Goal: Task Accomplishment & Management: Manage account settings

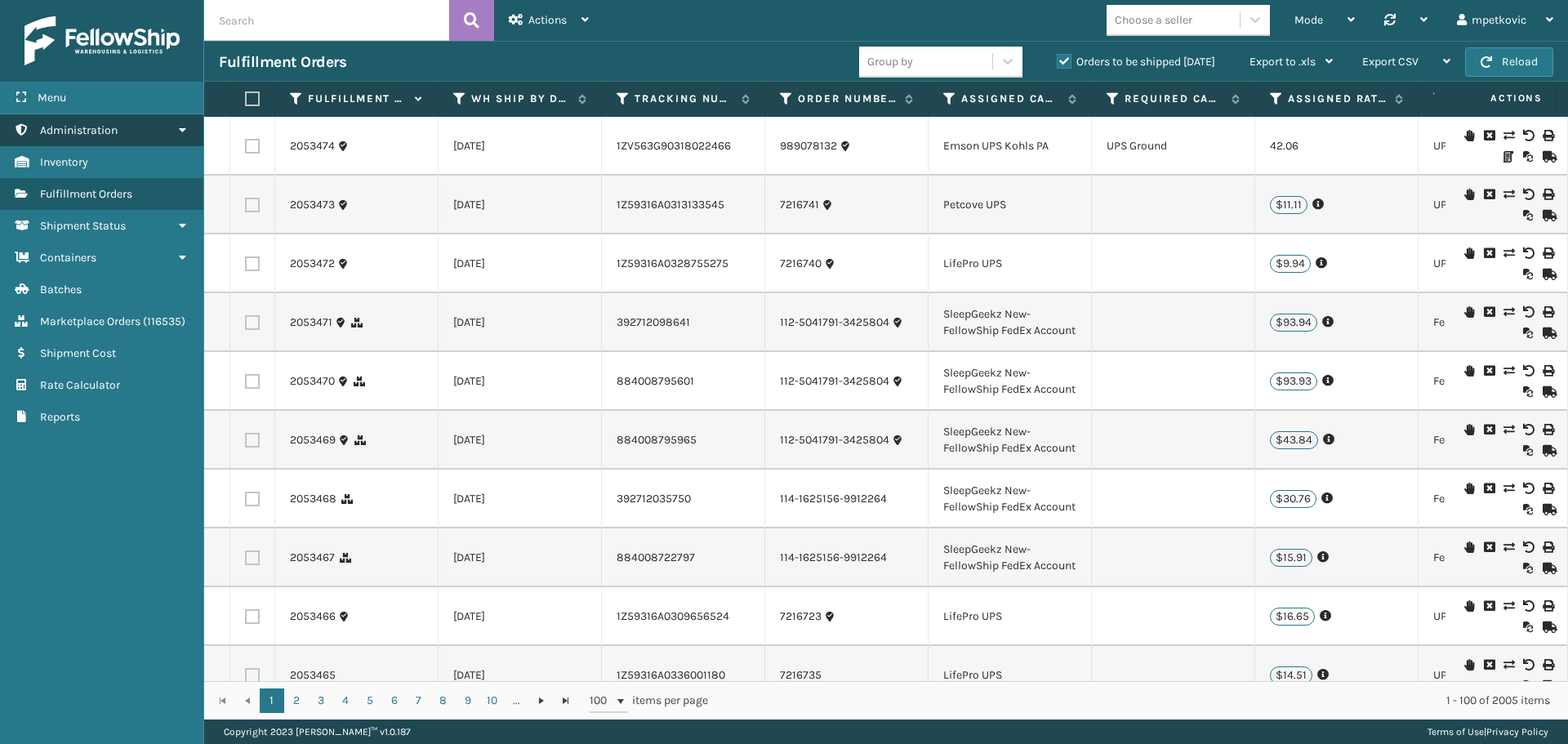
click at [126, 123] on link "Administration Administration" at bounding box center [102, 130] width 204 height 31
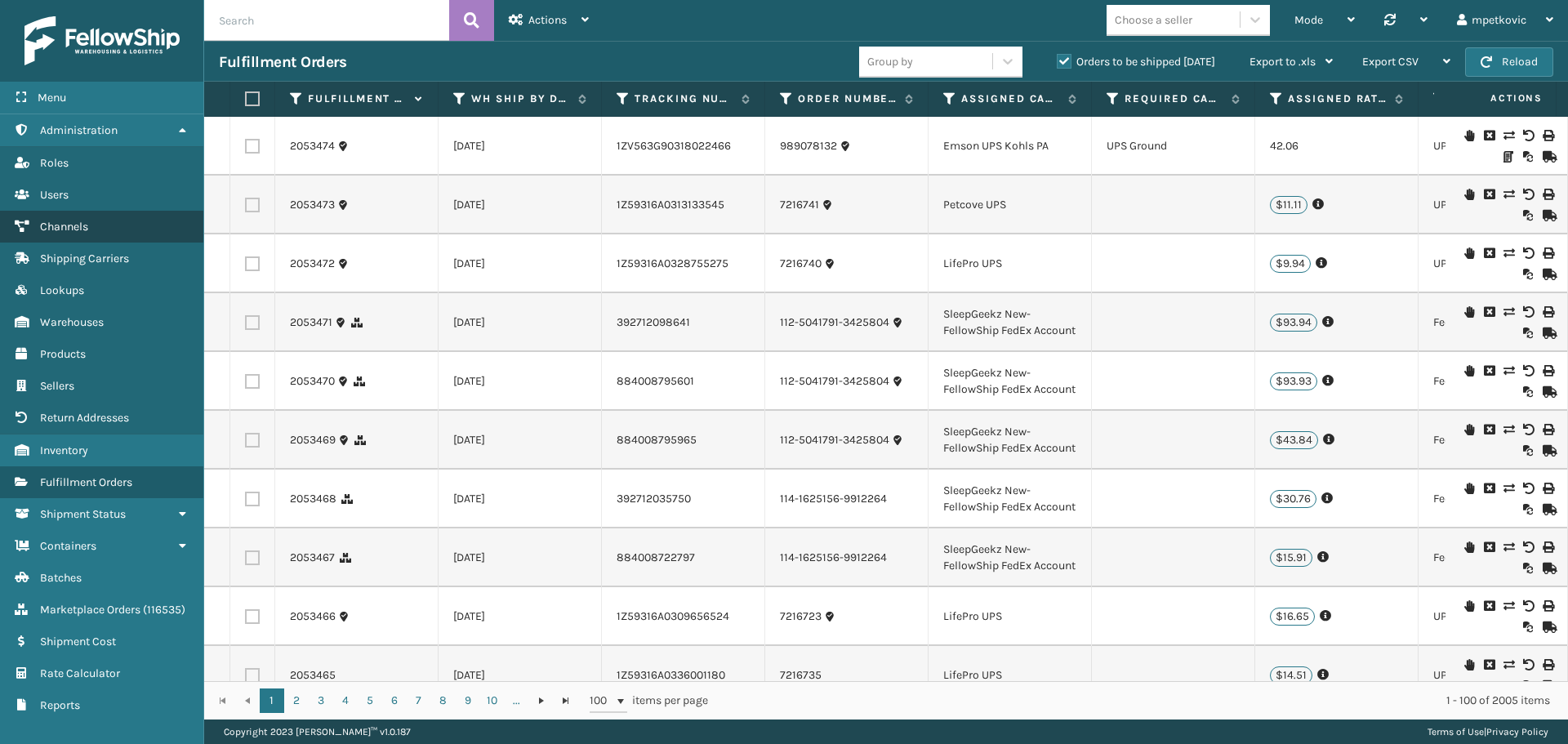
click at [85, 230] on span "Channels" at bounding box center [64, 226] width 48 height 14
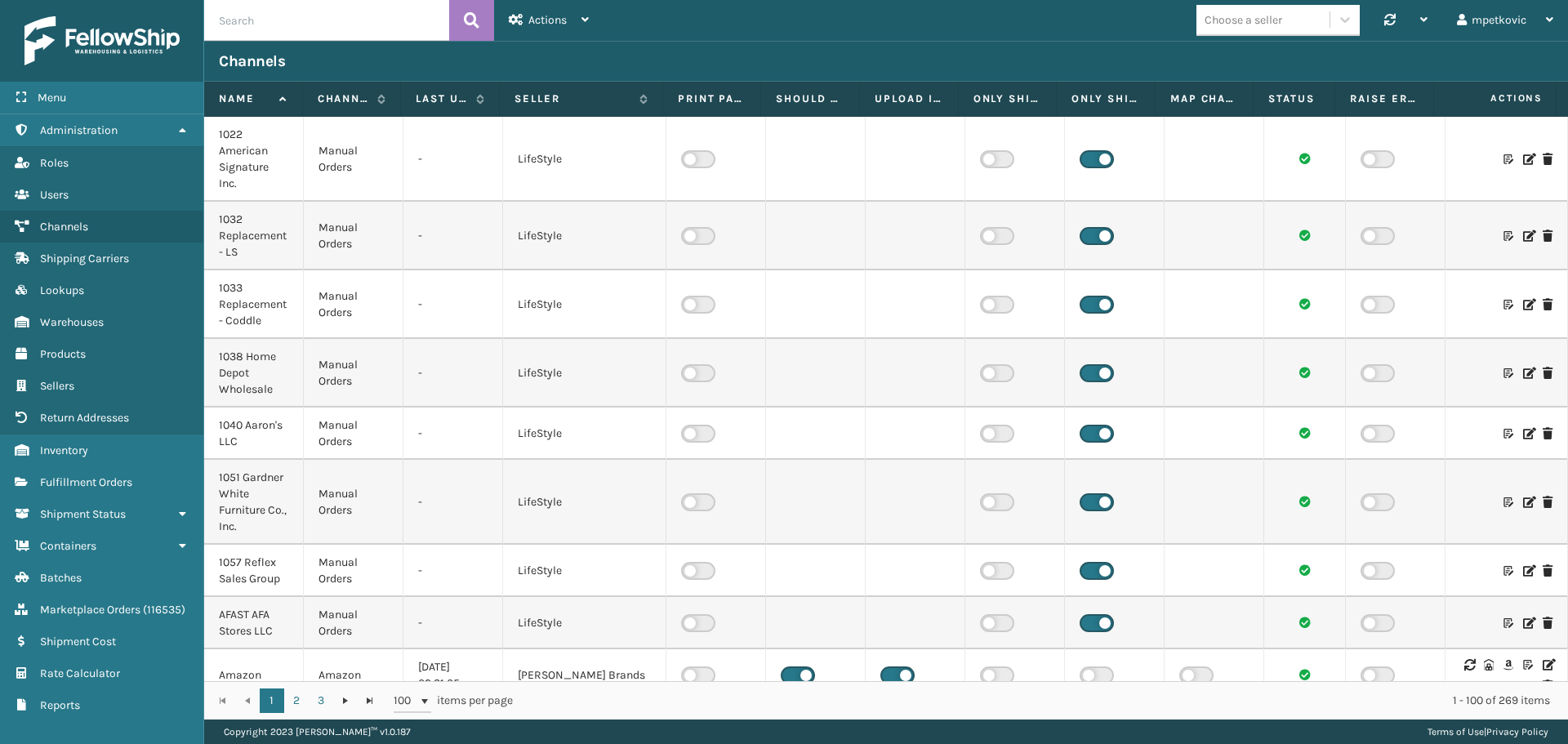
click at [358, 15] on input "text" at bounding box center [327, 20] width 245 height 41
type input "mil-101-p"
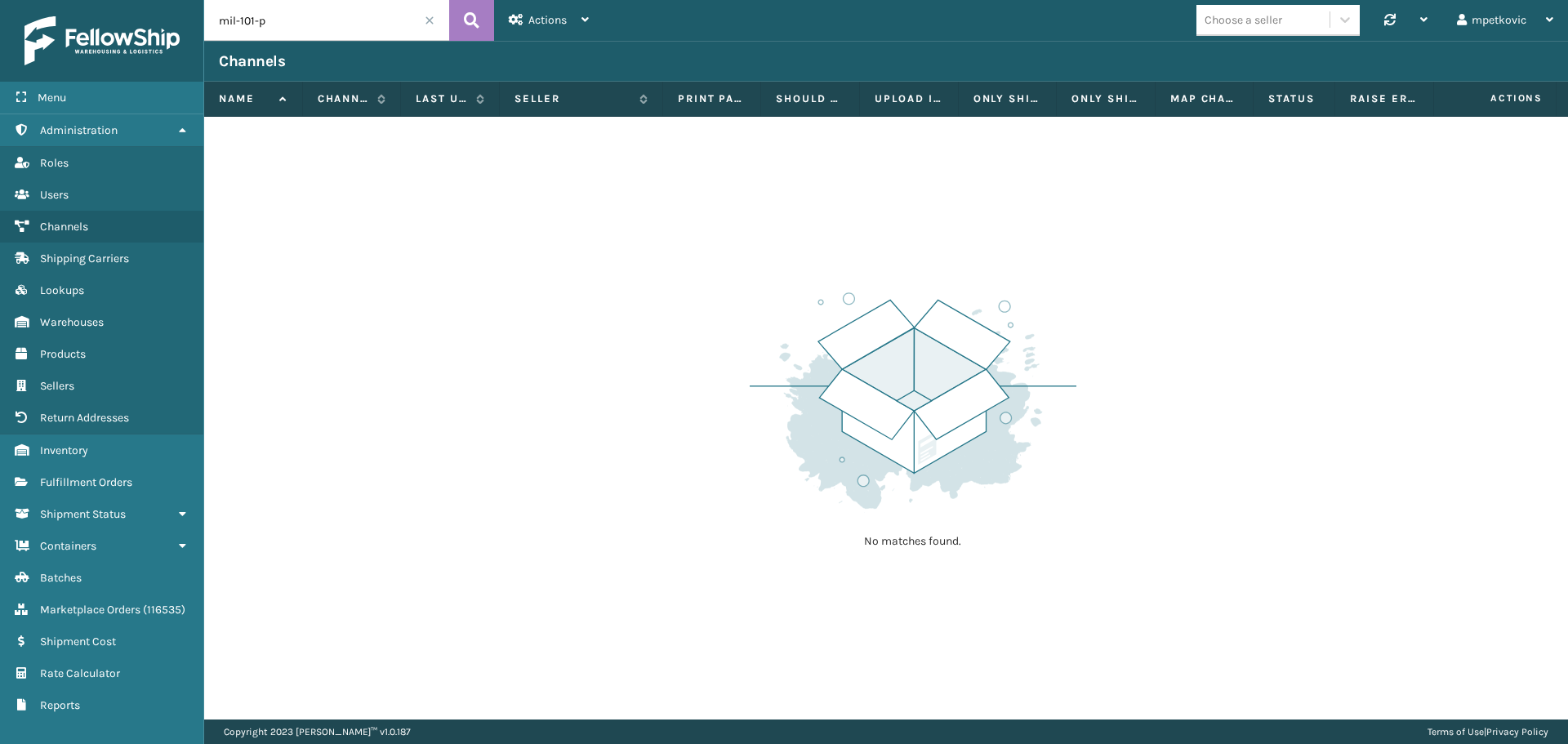
click at [285, 42] on div "Channels" at bounding box center [886, 60] width 1364 height 41
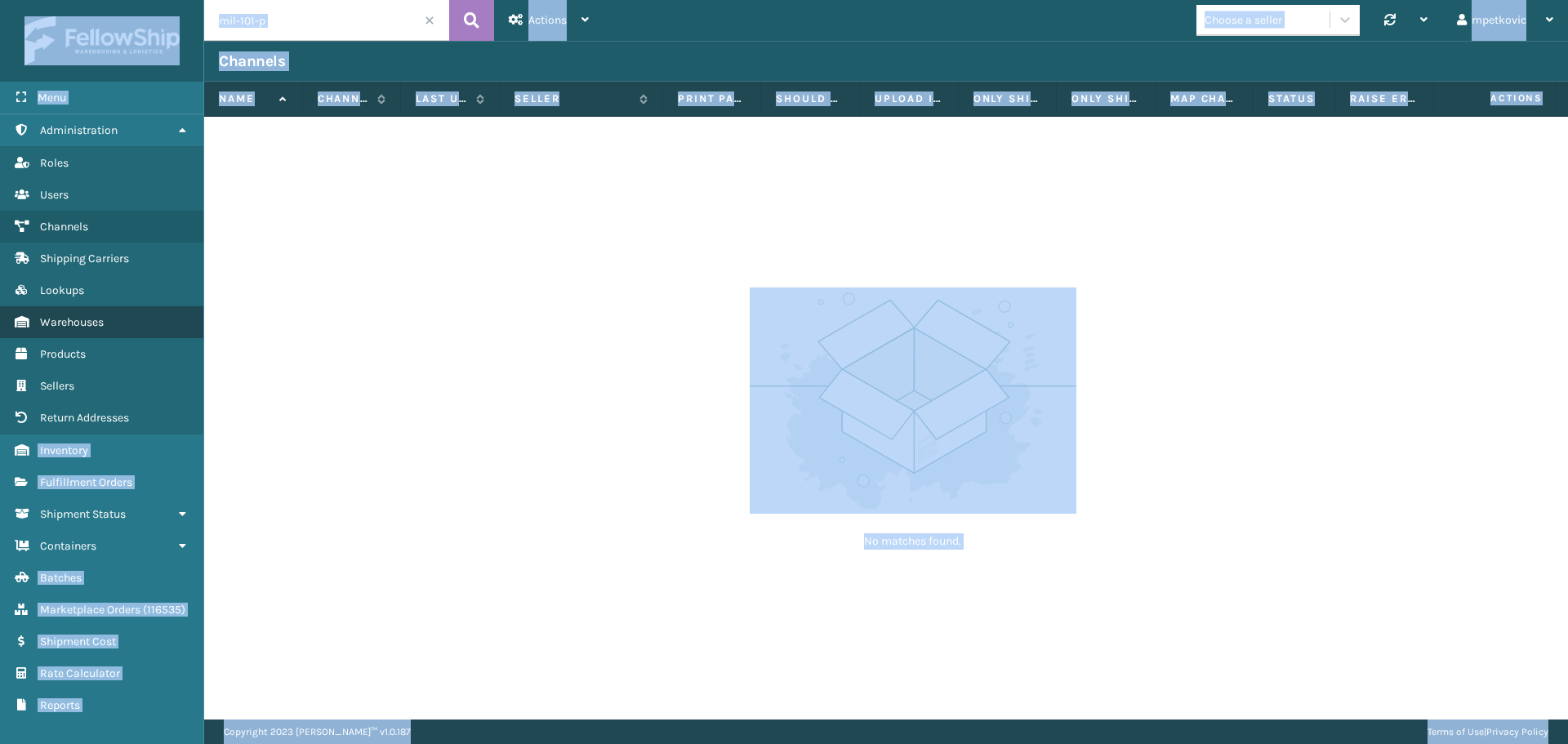
copy div "Menu Administration Roles Users Channels Shipping Carriers Lookups Warehouses P…"
click at [298, 19] on input "mil-101-p" at bounding box center [327, 20] width 245 height 41
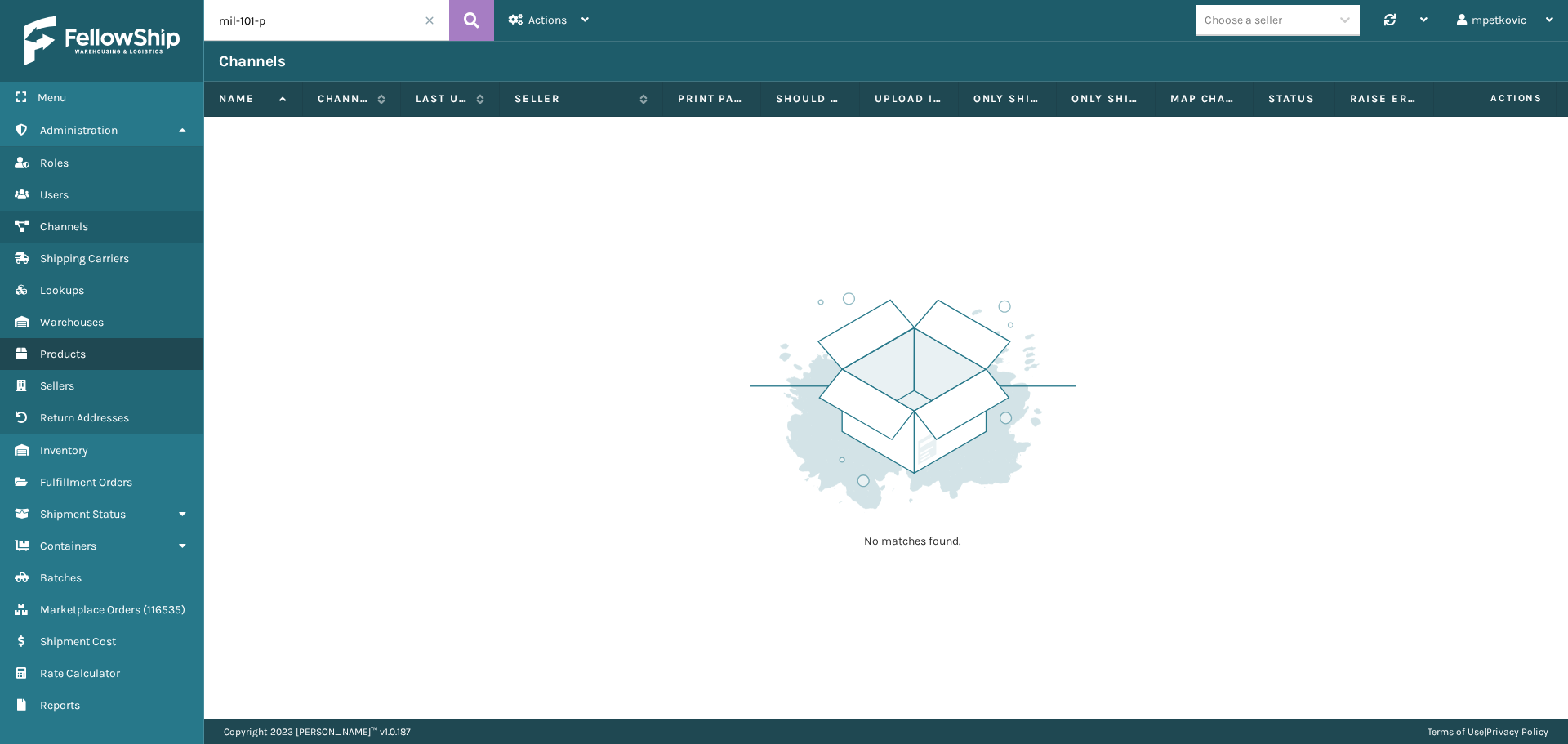
click at [71, 357] on span "Products" at bounding box center [62, 353] width 46 height 14
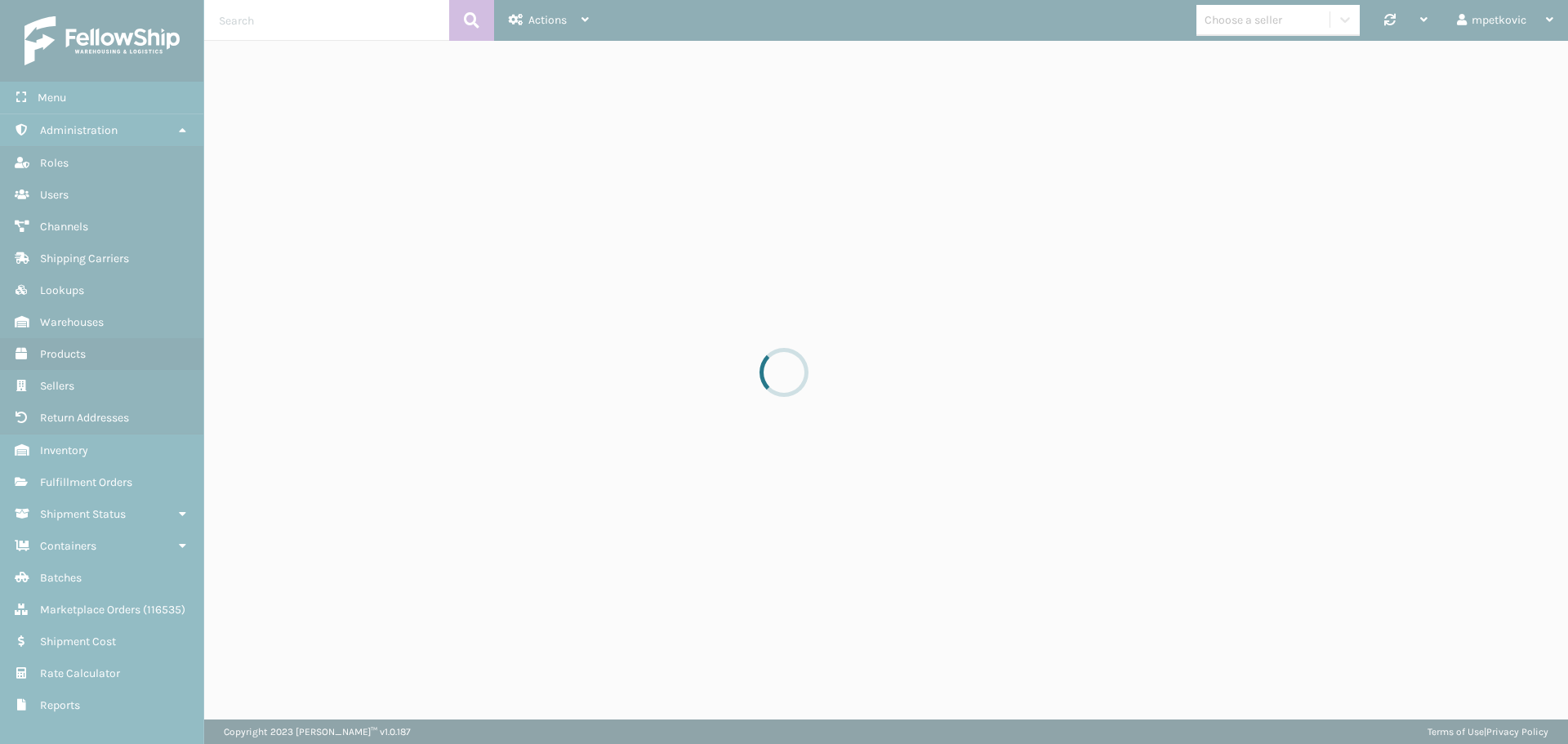
click at [289, 19] on div at bounding box center [784, 372] width 1568 height 744
click at [392, 17] on div at bounding box center [784, 372] width 1568 height 744
click at [394, 16] on div at bounding box center [784, 372] width 1568 height 744
click at [382, 19] on div at bounding box center [784, 372] width 1568 height 744
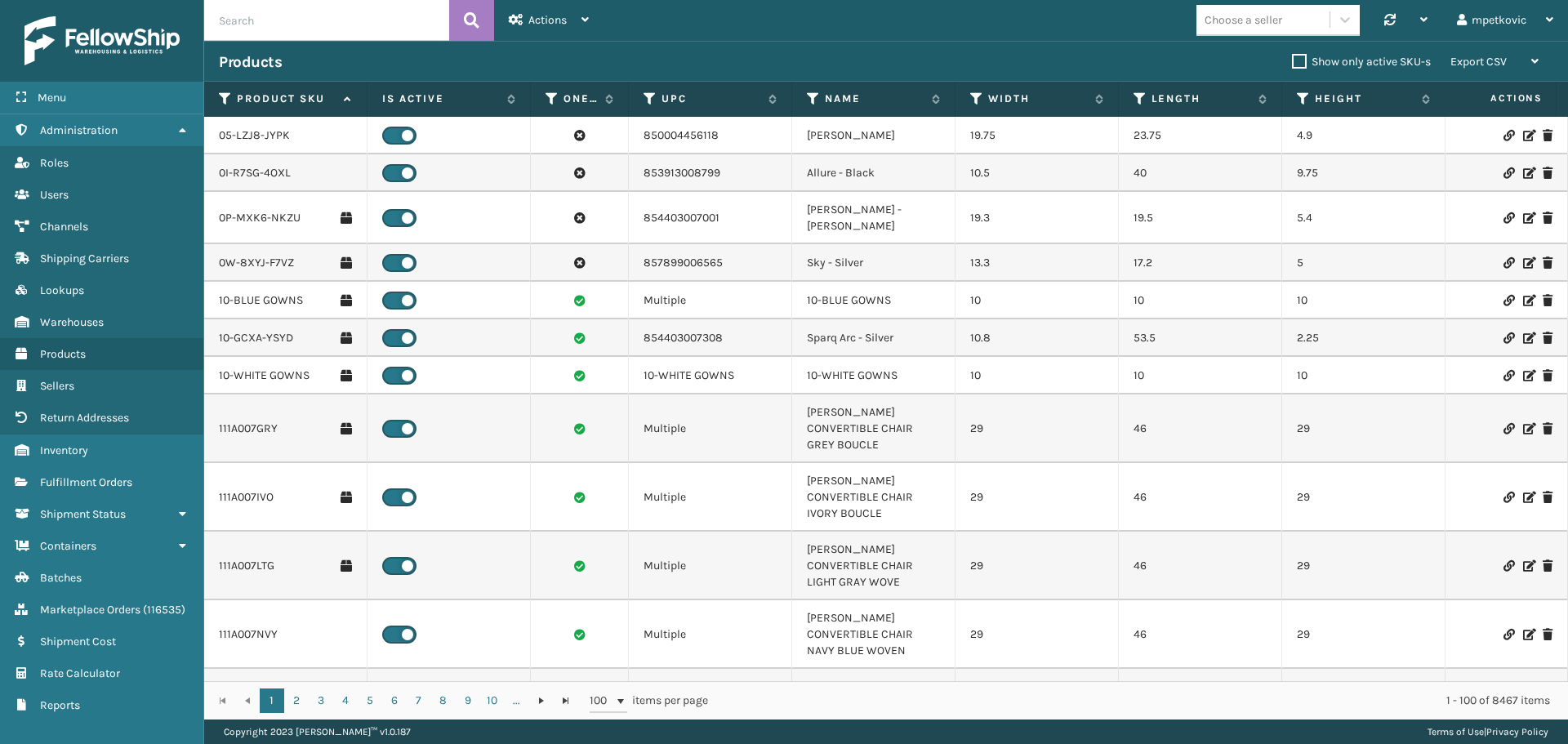
click at [391, 29] on input "text" at bounding box center [327, 20] width 245 height 41
paste input "mil-101-p"
type input "mil-101-p"
click at [469, 28] on icon at bounding box center [471, 21] width 16 height 25
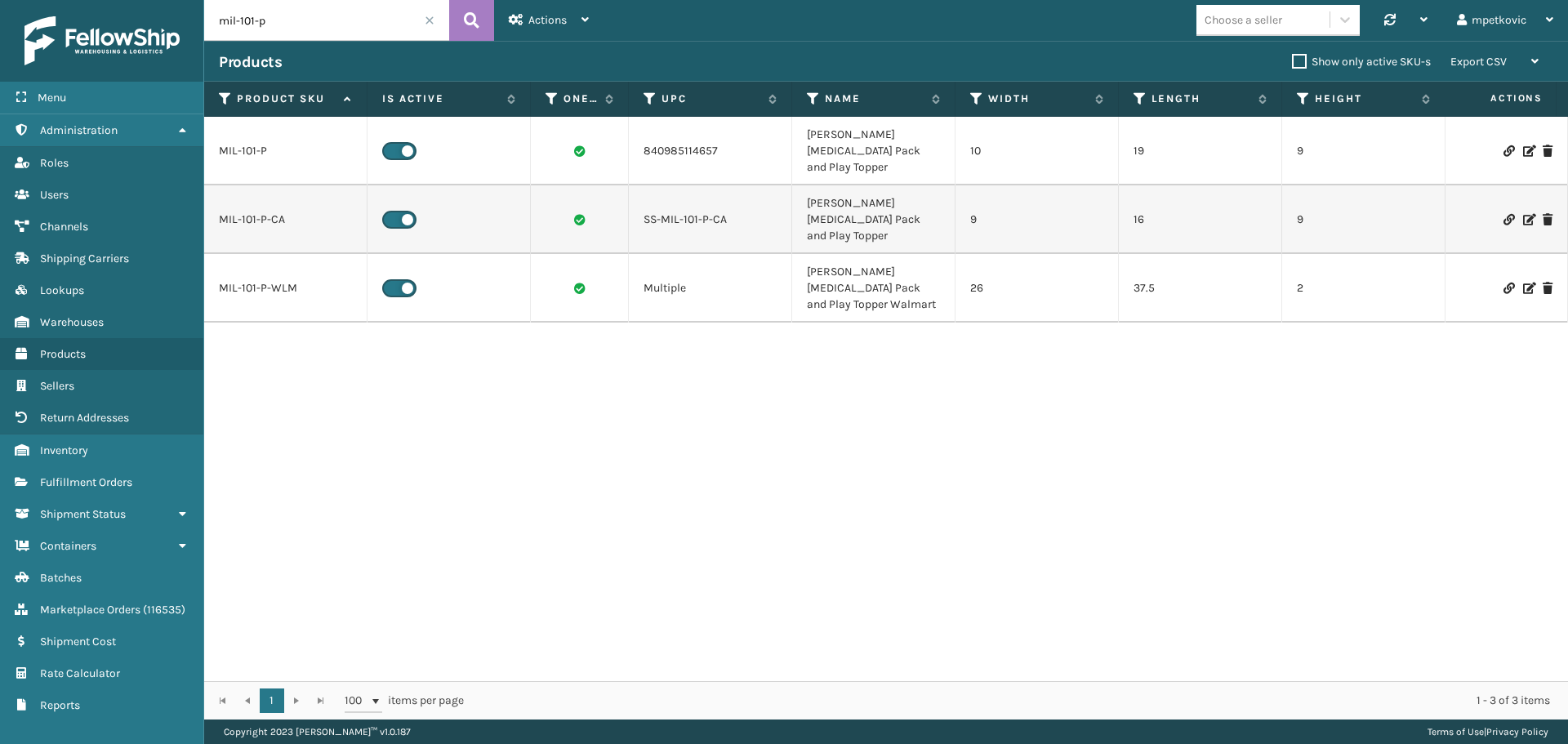
click at [255, 134] on td "MIL-101-P" at bounding box center [286, 151] width 163 height 69
click at [248, 143] on link "MIL-101-P" at bounding box center [243, 151] width 48 height 17
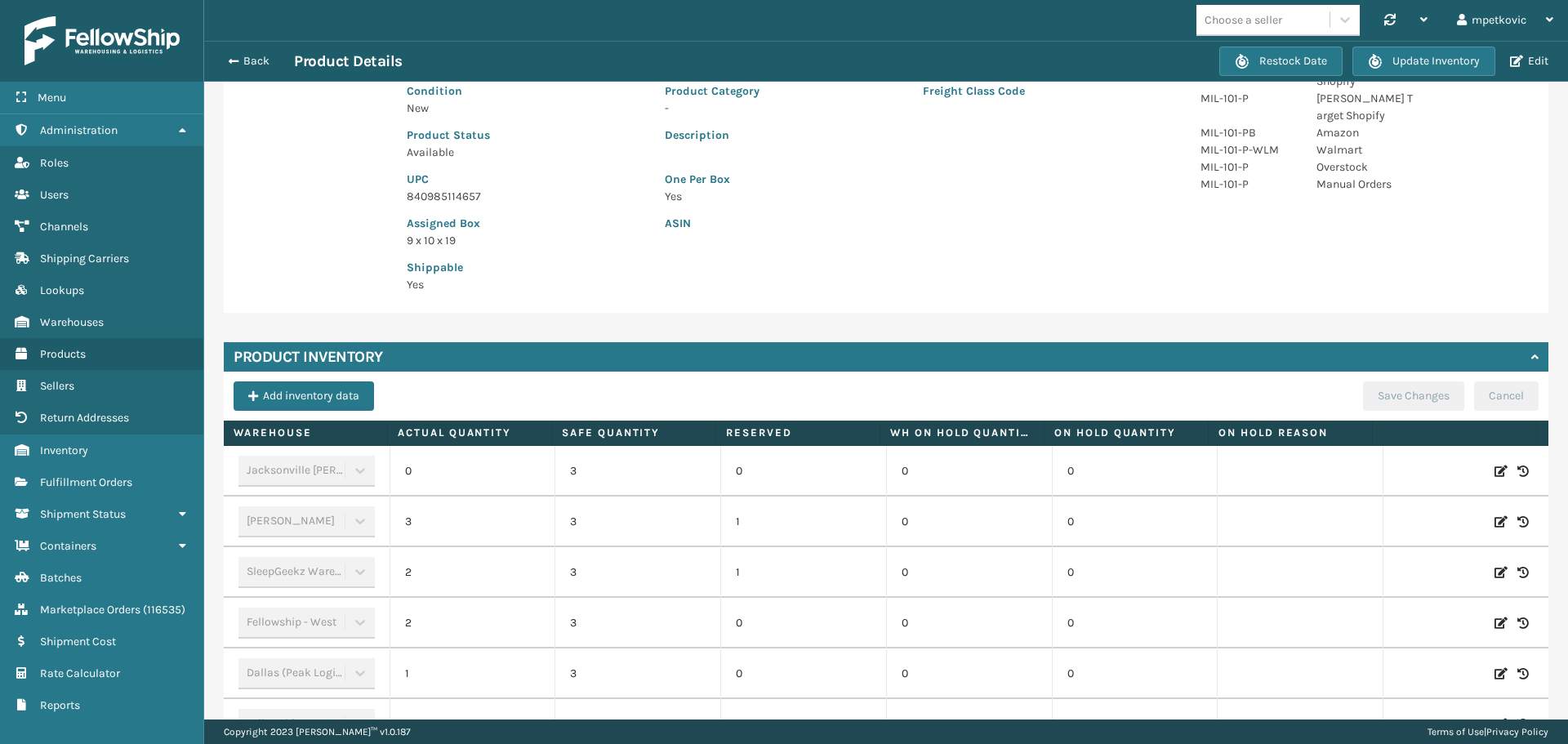
scroll to position [134, 0]
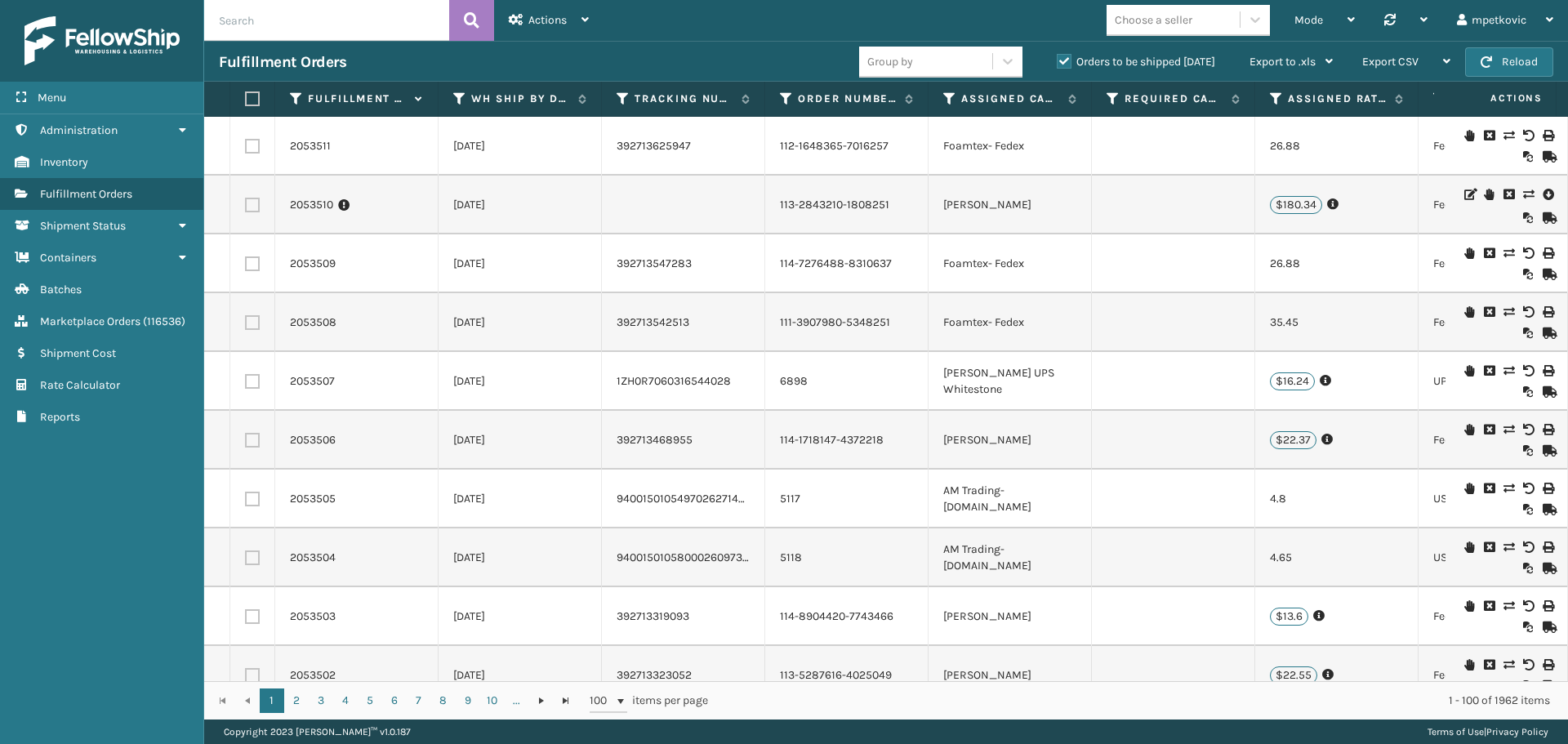
click at [349, 48] on div "Fulfillment Orders Group by Orders to be shipped today Export to .xls Use ship …" at bounding box center [886, 60] width 1364 height 41
click at [300, 22] on input "text" at bounding box center [327, 20] width 245 height 41
paste input "2050907"
type input "2050907"
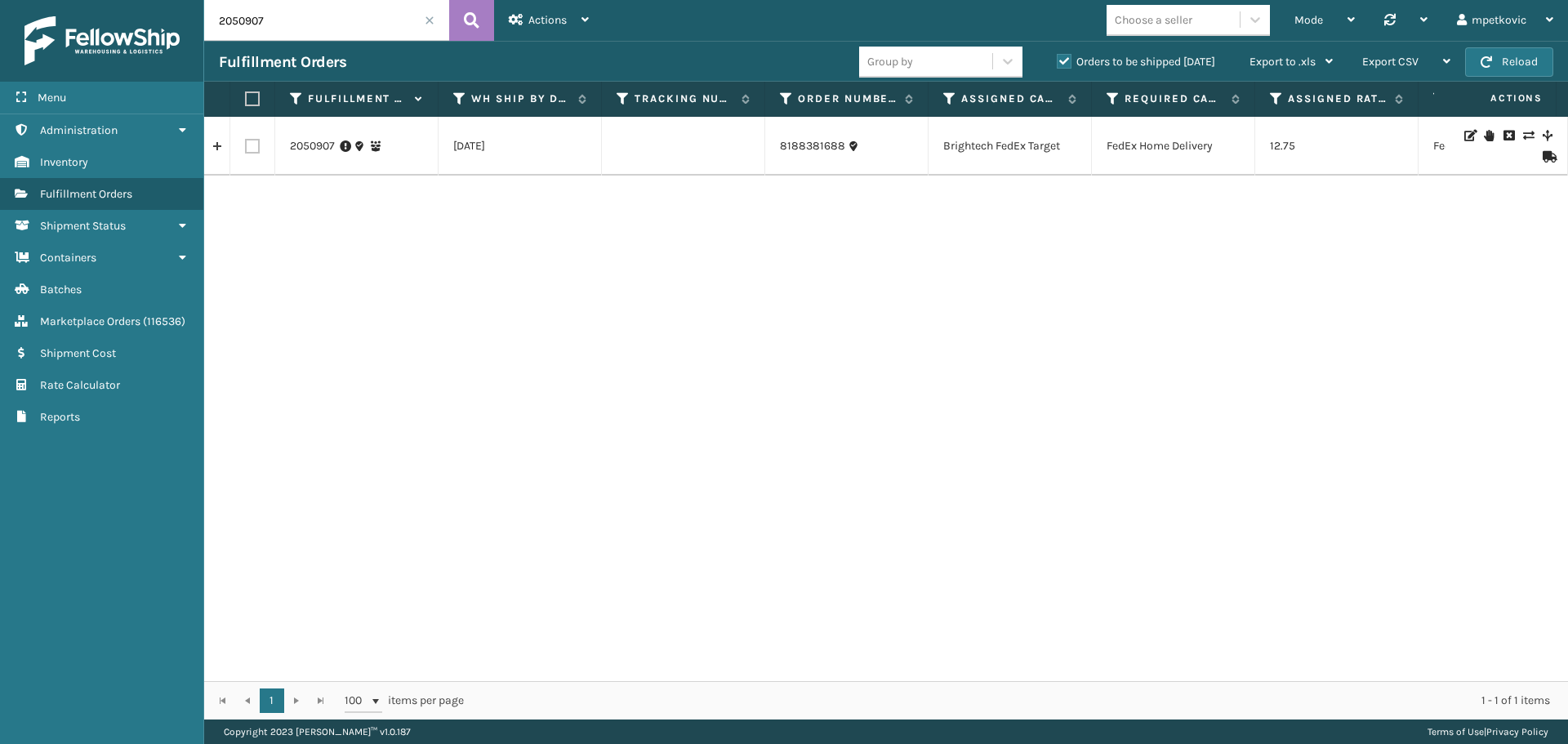
drag, startPoint x: 516, startPoint y: 145, endPoint x: 437, endPoint y: 140, distance: 79.2
drag, startPoint x: 436, startPoint y: 184, endPoint x: 416, endPoint y: 173, distance: 22.8
click at [429, 180] on div "2050907 08/31/2025 8188381688 Brightech FedEx Target FedEx Home Delivery 12.75 …" at bounding box center [886, 399] width 1364 height 564
click at [308, 142] on link "2050907" at bounding box center [312, 146] width 45 height 17
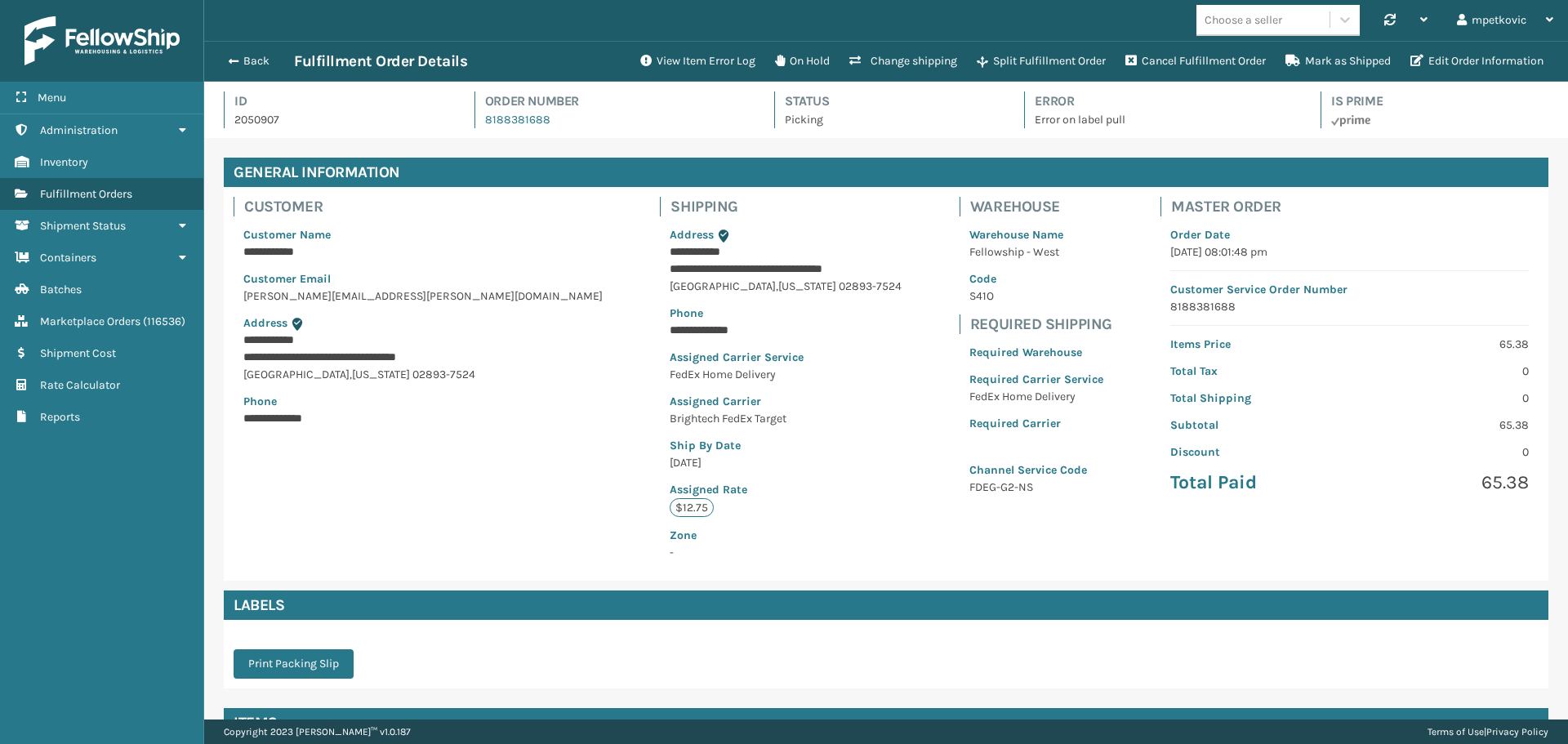
scroll to position [39, 1364]
click at [1069, 119] on p "Error on label pull" at bounding box center [1163, 119] width 257 height 17
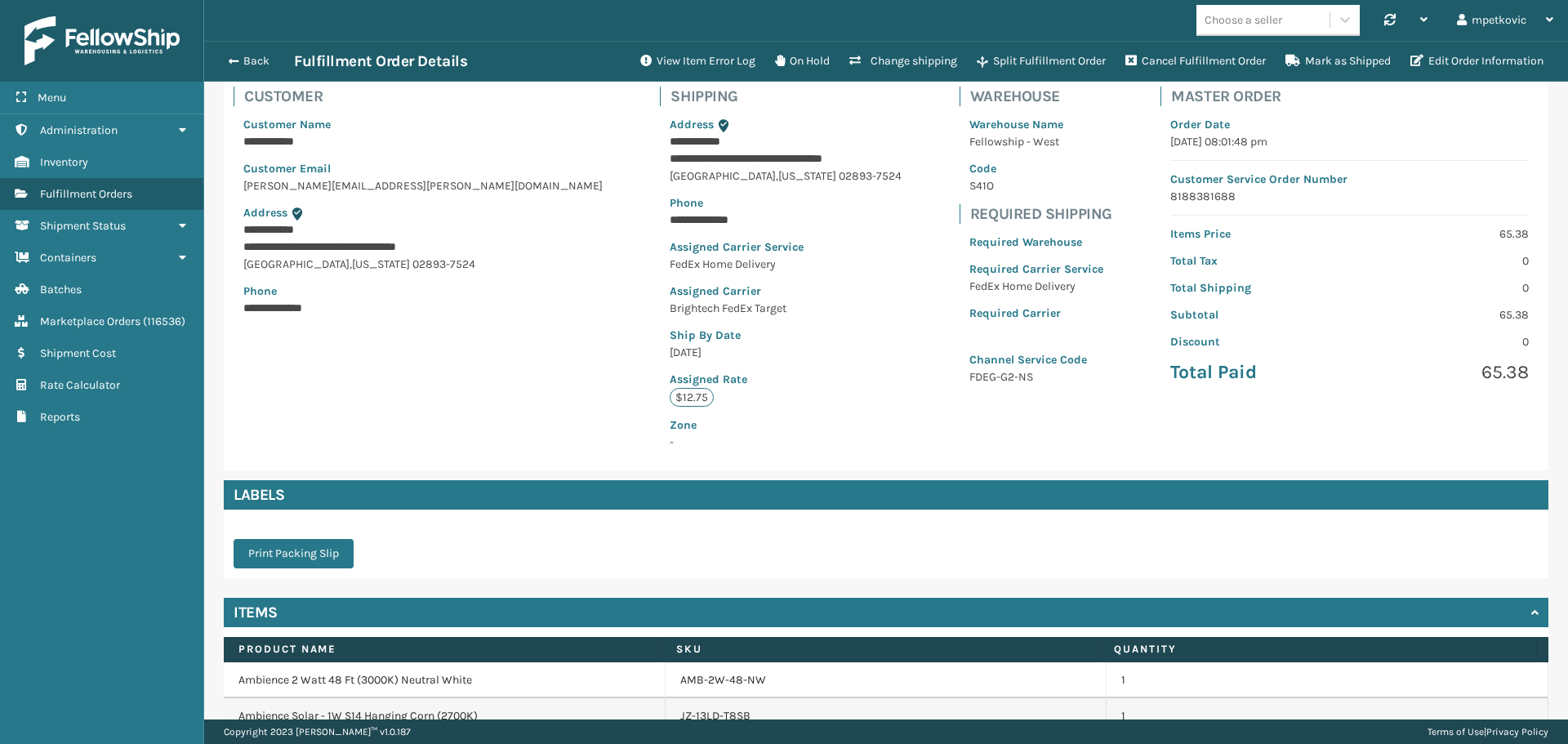
scroll to position [194, 0]
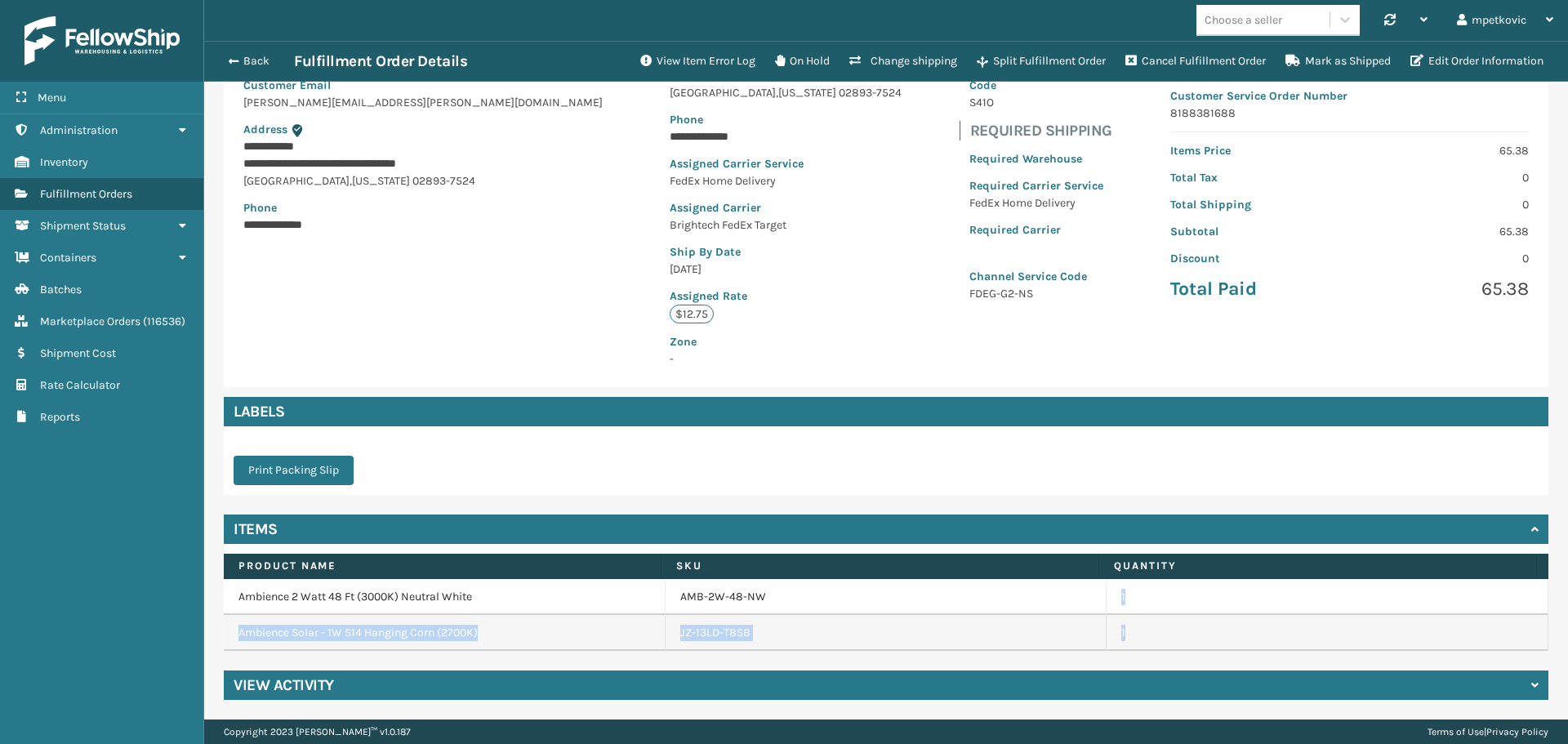
drag, startPoint x: 1123, startPoint y: 633, endPoint x: 1093, endPoint y: 591, distance: 51.6
click at [1093, 591] on tbody "Ambience 2 Watt 48 Ft (3000K) Neutral White AMB-2W-48-NW 1 Ambience Solar - 1W …" at bounding box center [886, 614] width 1325 height 72
click at [853, 343] on div "**********" at bounding box center [886, 190] width 1325 height 393
click at [431, 688] on div "View Activity" at bounding box center [886, 685] width 1325 height 30
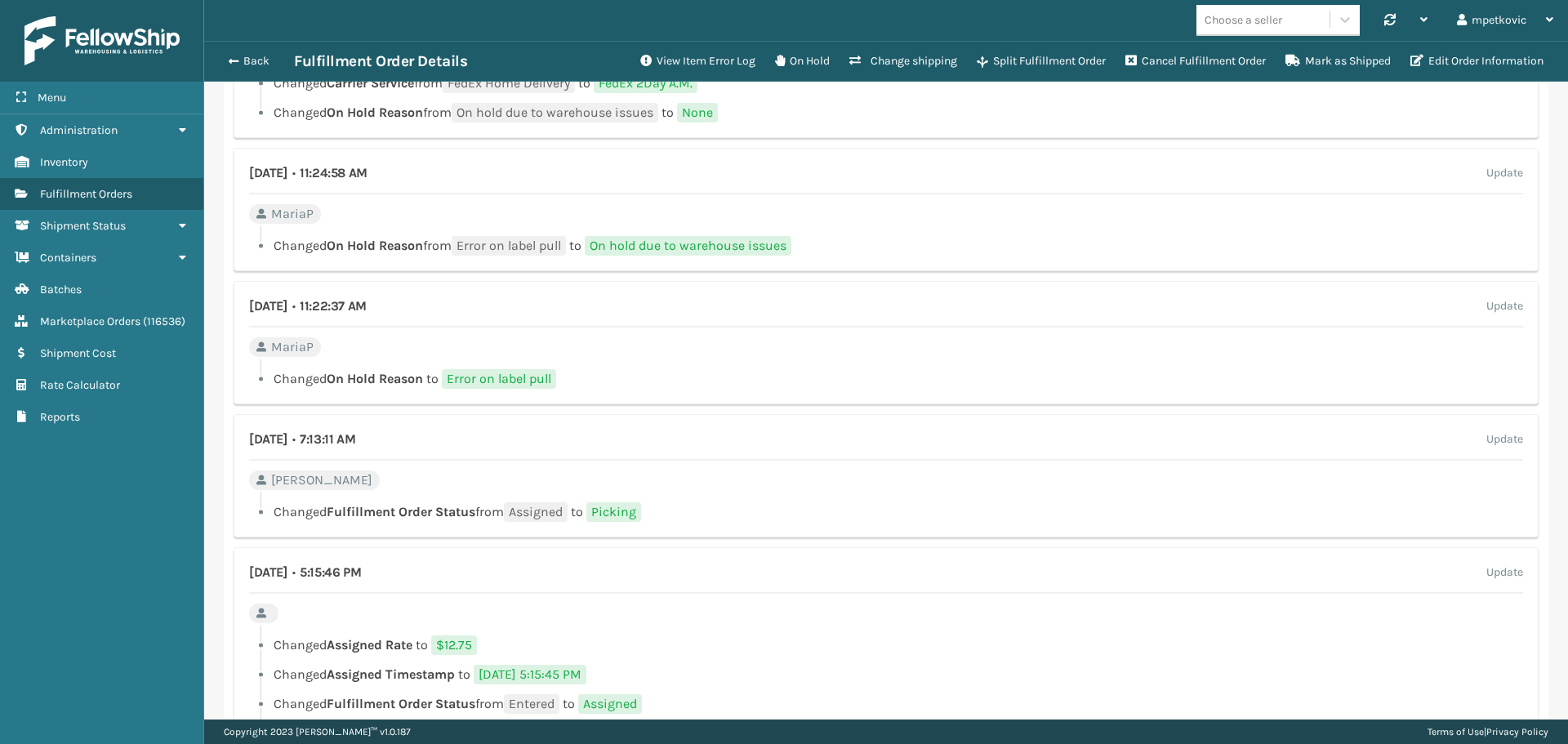
scroll to position [1616, 0]
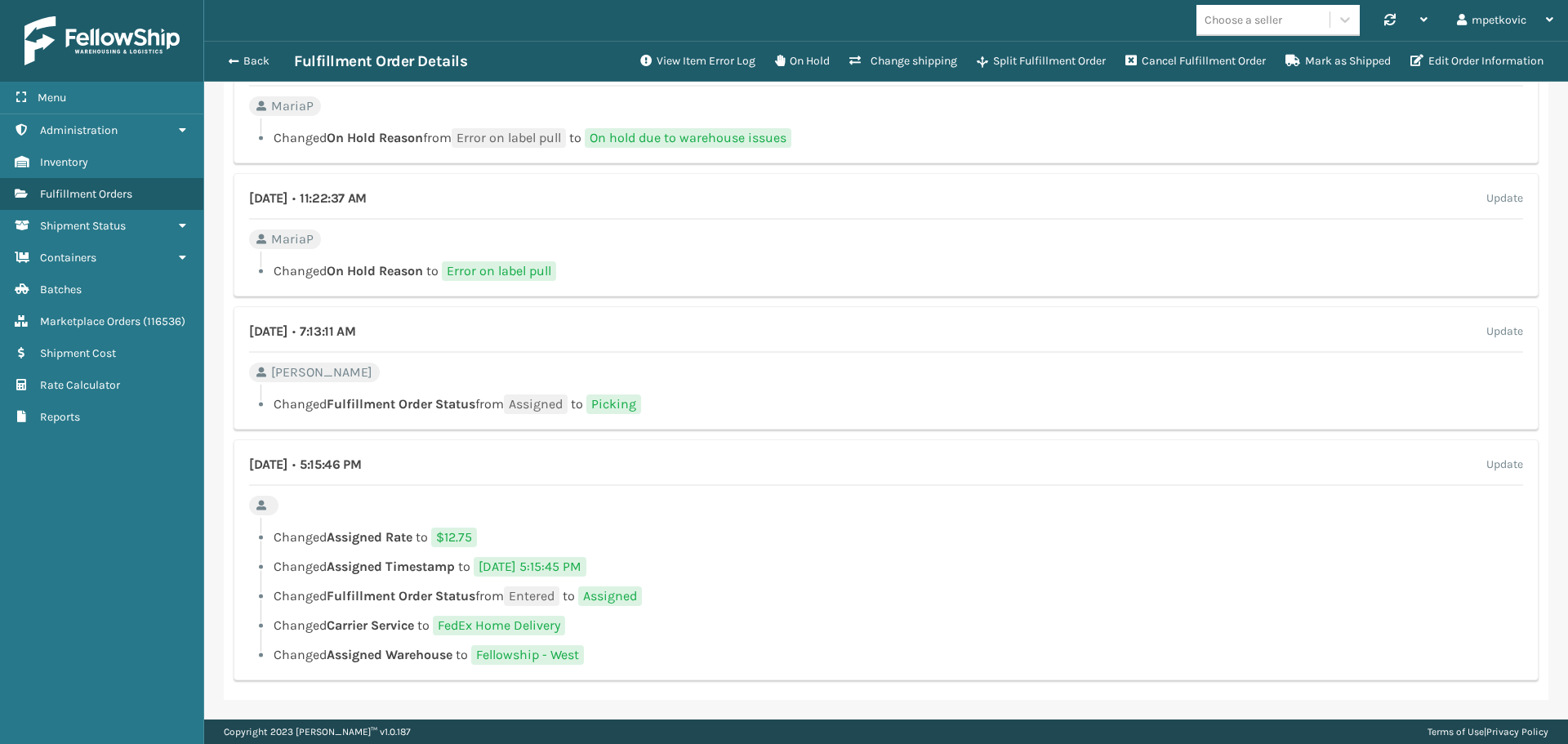
drag, startPoint x: 357, startPoint y: 463, endPoint x: 296, endPoint y: 457, distance: 61.3
click at [296, 457] on h4 "August 30th 2025 • 5:15:46 PM" at bounding box center [305, 464] width 112 height 20
click at [349, 476] on div "August 30th 2025 • 5:15:46 PM Update" at bounding box center [886, 469] width 1274 height 31
drag, startPoint x: 272, startPoint y: 503, endPoint x: 257, endPoint y: 485, distance: 23.4
click at [257, 485] on div "August 30th 2025 • 5:15:46 PM Update Changed Assigned Rate to $12.75 Changed As…" at bounding box center [886, 559] width 1305 height 241
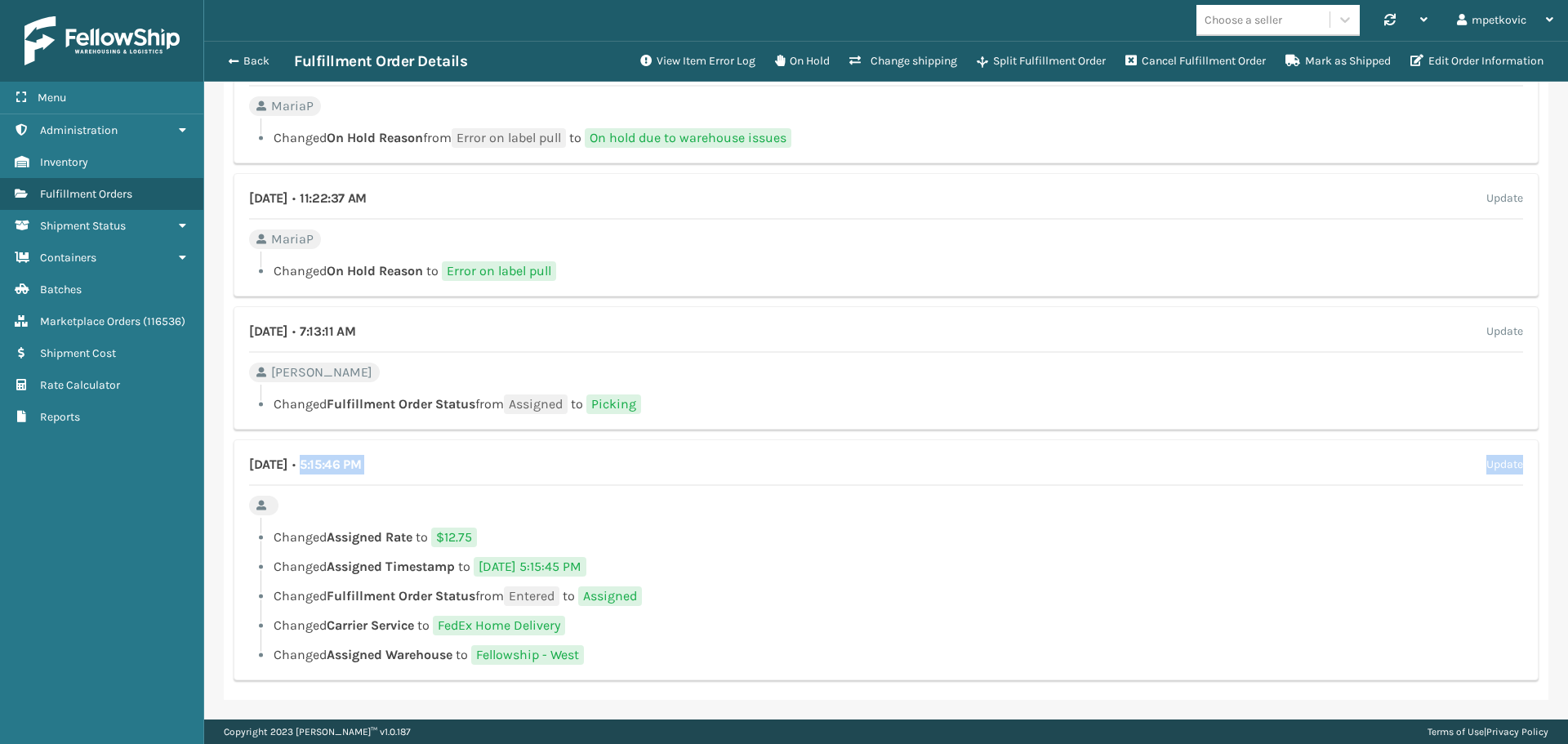
click at [264, 480] on div "August 30th 2025 • 5:15:46 PM Update" at bounding box center [886, 469] width 1274 height 31
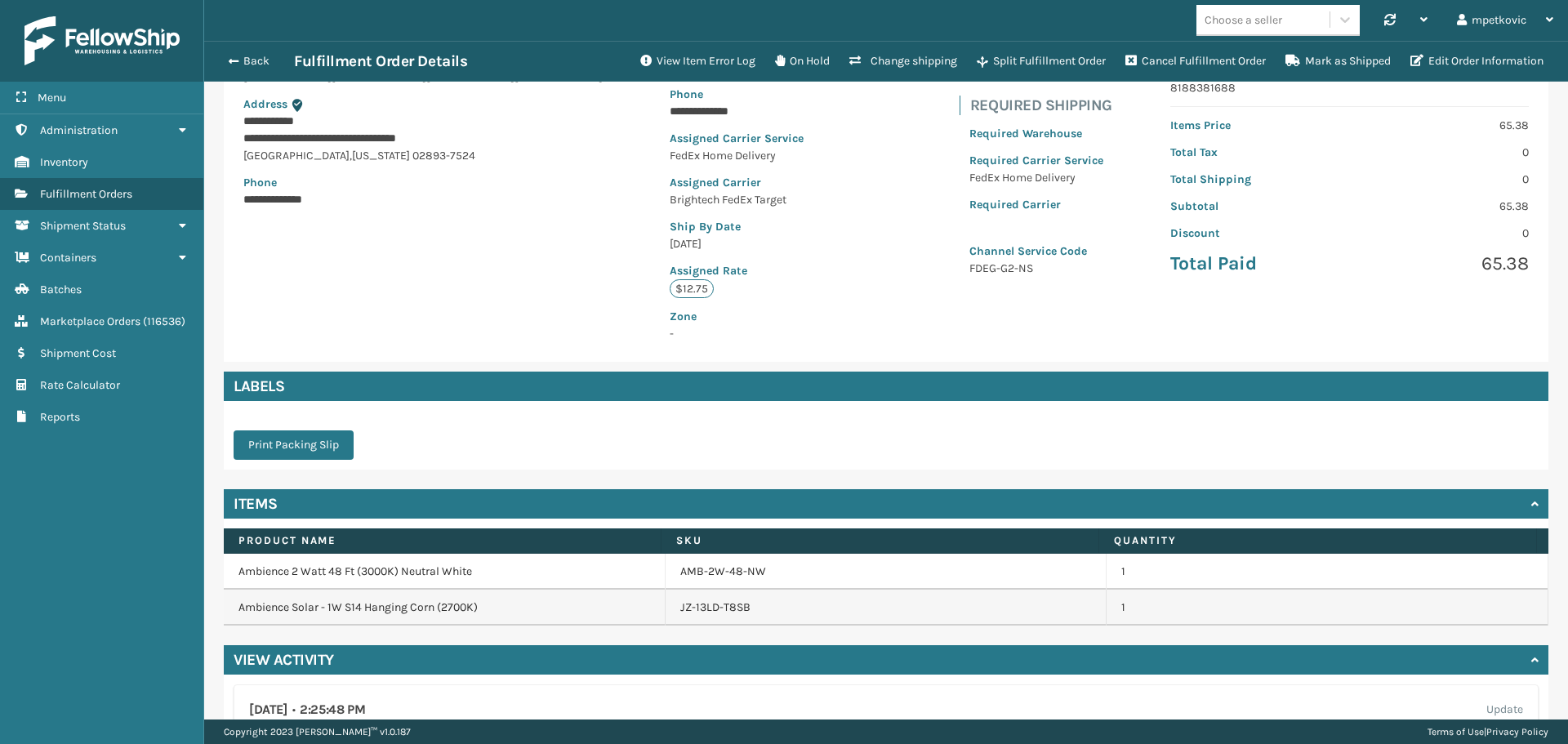
scroll to position [391, 0]
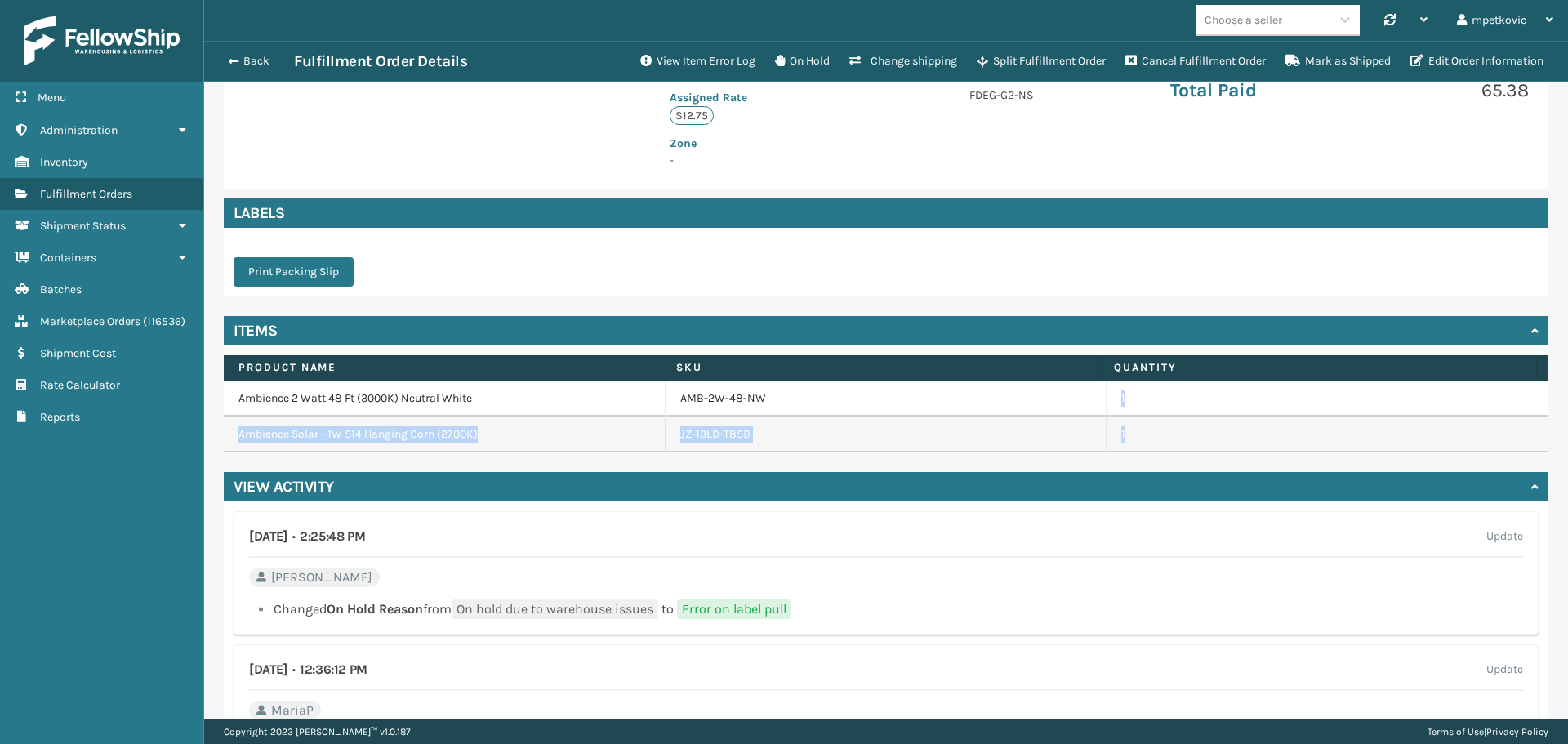
drag, startPoint x: 1118, startPoint y: 439, endPoint x: 1084, endPoint y: 391, distance: 58.8
click at [1084, 391] on tbody "Ambience 2 Watt 48 Ft (3000K) Neutral White AMB-2W-48-NW 1 Ambience Solar - 1W …" at bounding box center [886, 416] width 1325 height 72
click at [901, 266] on div "Print Packing Slip" at bounding box center [886, 262] width 1325 height 69
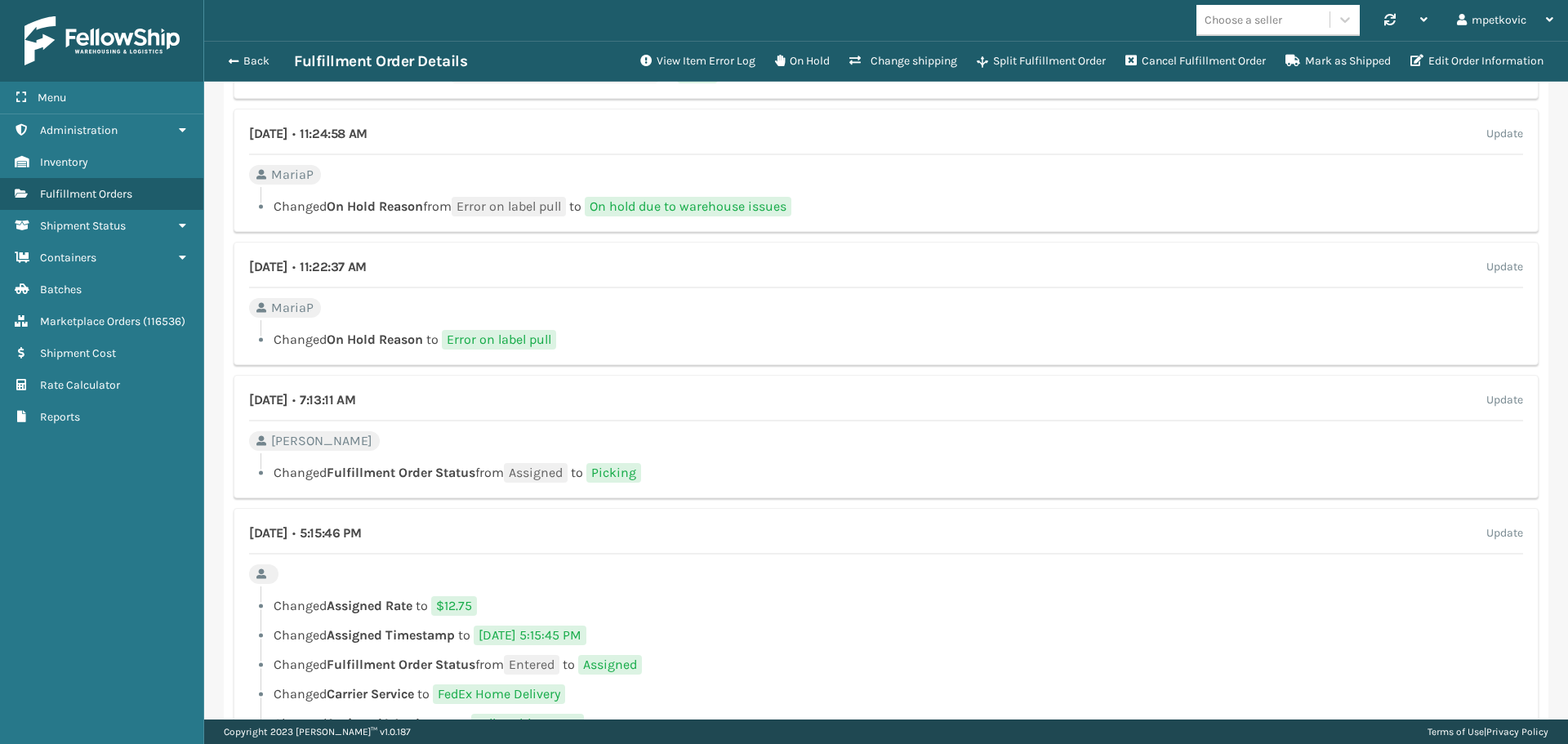
scroll to position [1616, 0]
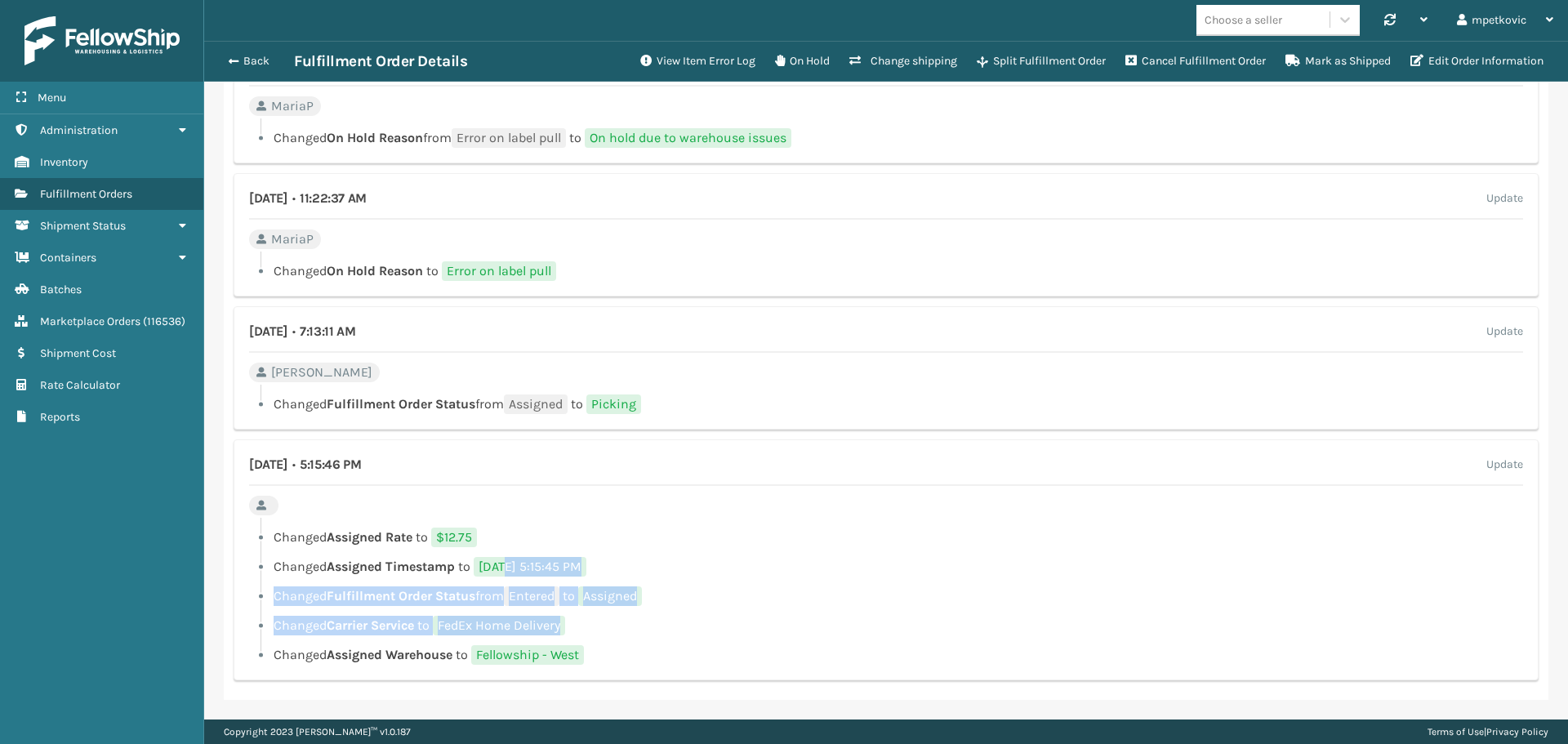
drag, startPoint x: 581, startPoint y: 632, endPoint x: 512, endPoint y: 566, distance: 95.5
click at [512, 566] on ul "Changed Assigned Rate to $12.75 Changed Assigned Timestamp to 8/30/2025 5:15:45…" at bounding box center [886, 596] width 1274 height 137
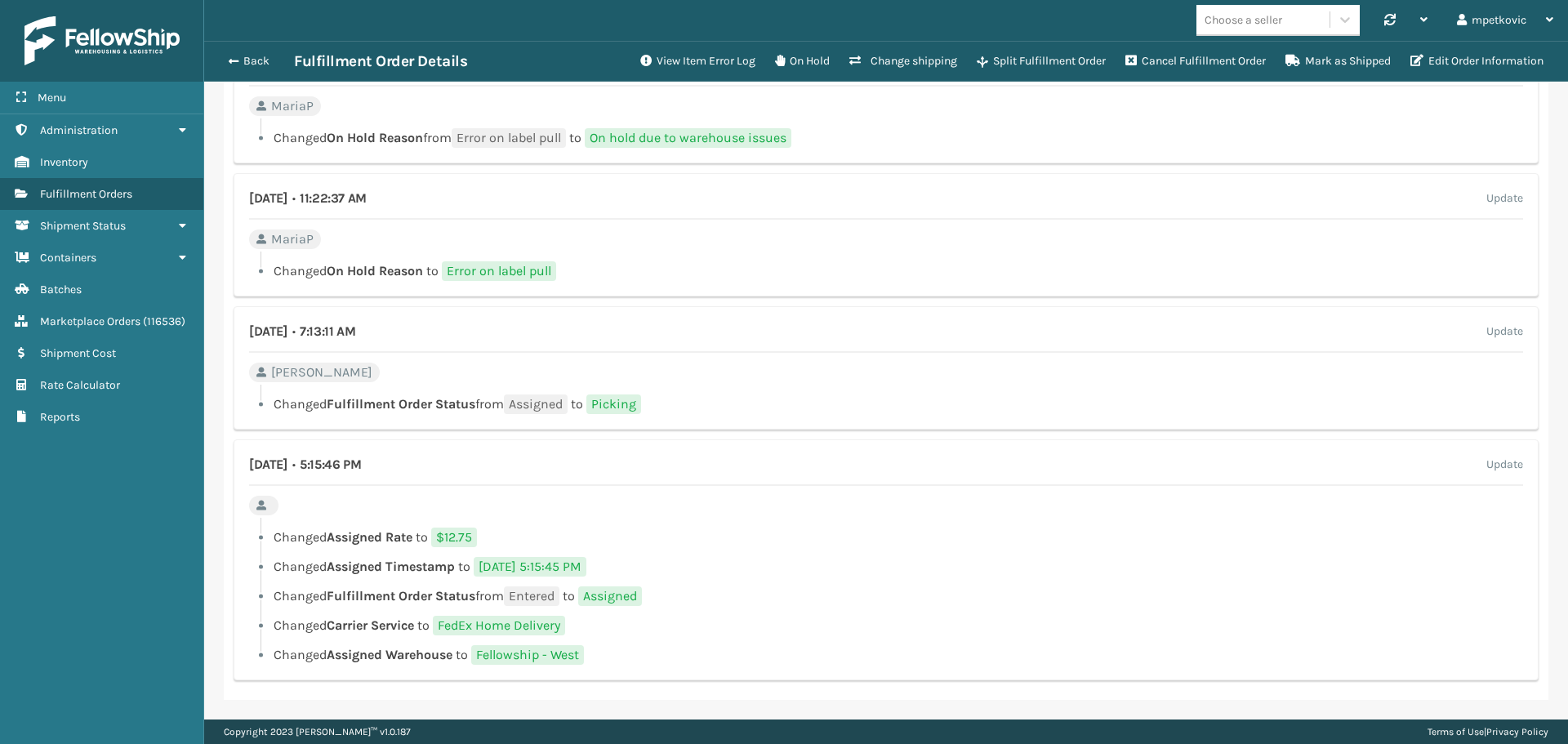
click at [447, 516] on div "August 30th 2025 • 5:15:46 PM Update Changed Assigned Rate to $12.75 Changed As…" at bounding box center [886, 559] width 1305 height 241
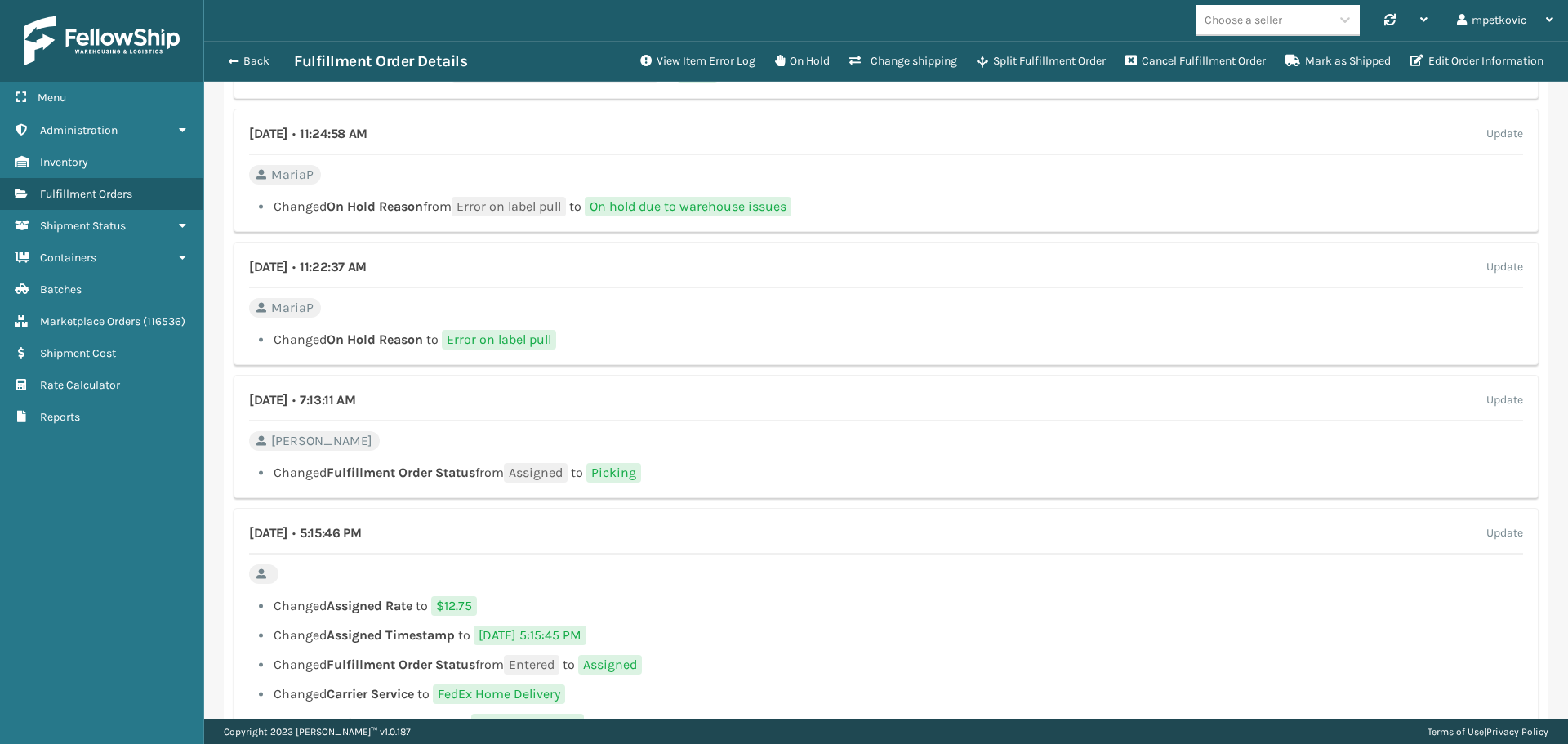
scroll to position [1453, 0]
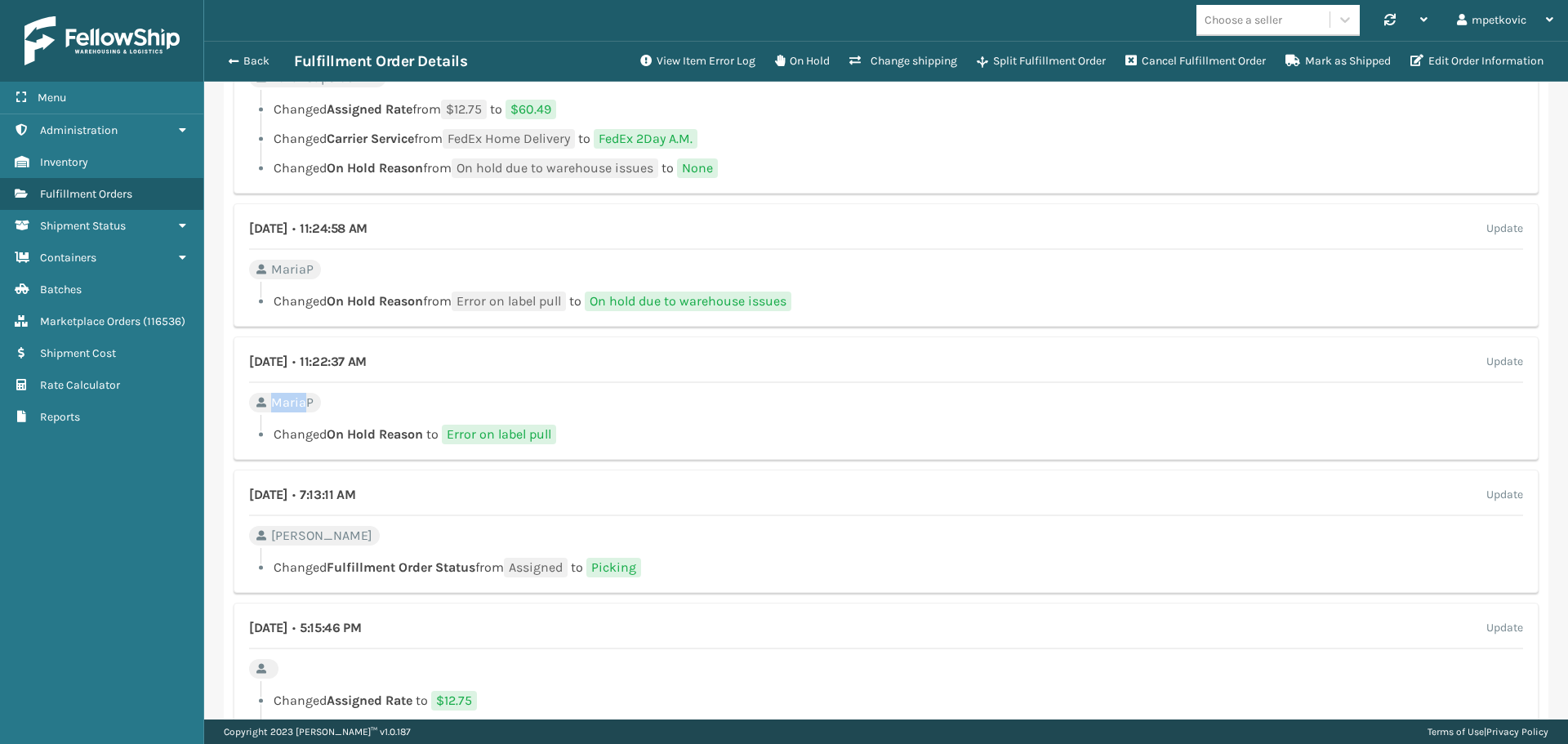
drag, startPoint x: 276, startPoint y: 402, endPoint x: 310, endPoint y: 402, distance: 34.0
click at [310, 402] on span "MariaP" at bounding box center [291, 402] width 42 height 20
click at [464, 417] on div at bounding box center [892, 420] width 1263 height 10
click at [363, 420] on div at bounding box center [892, 420] width 1263 height 10
click at [402, 409] on div "August 31st 2025 • 11:22:37 AM Update MariaP Changed On Hold Reason to Error on…" at bounding box center [886, 397] width 1305 height 123
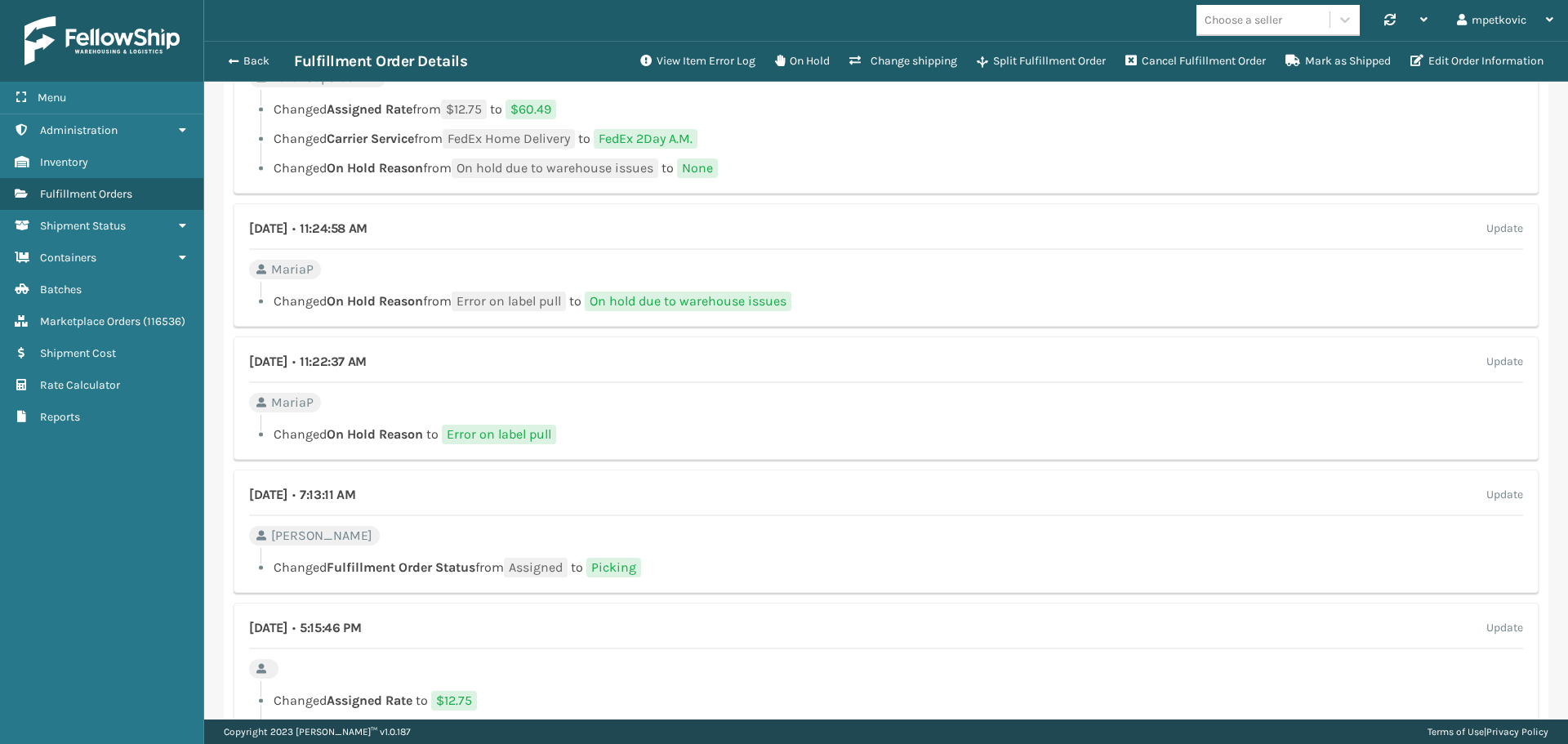
click at [390, 407] on div "August 31st 2025 • 11:22:37 AM Update MariaP Changed On Hold Reason to Error on…" at bounding box center [886, 397] width 1305 height 123
click at [391, 402] on div "August 31st 2025 • 11:22:37 AM Update MariaP Changed On Hold Reason to Error on…" at bounding box center [886, 397] width 1305 height 123
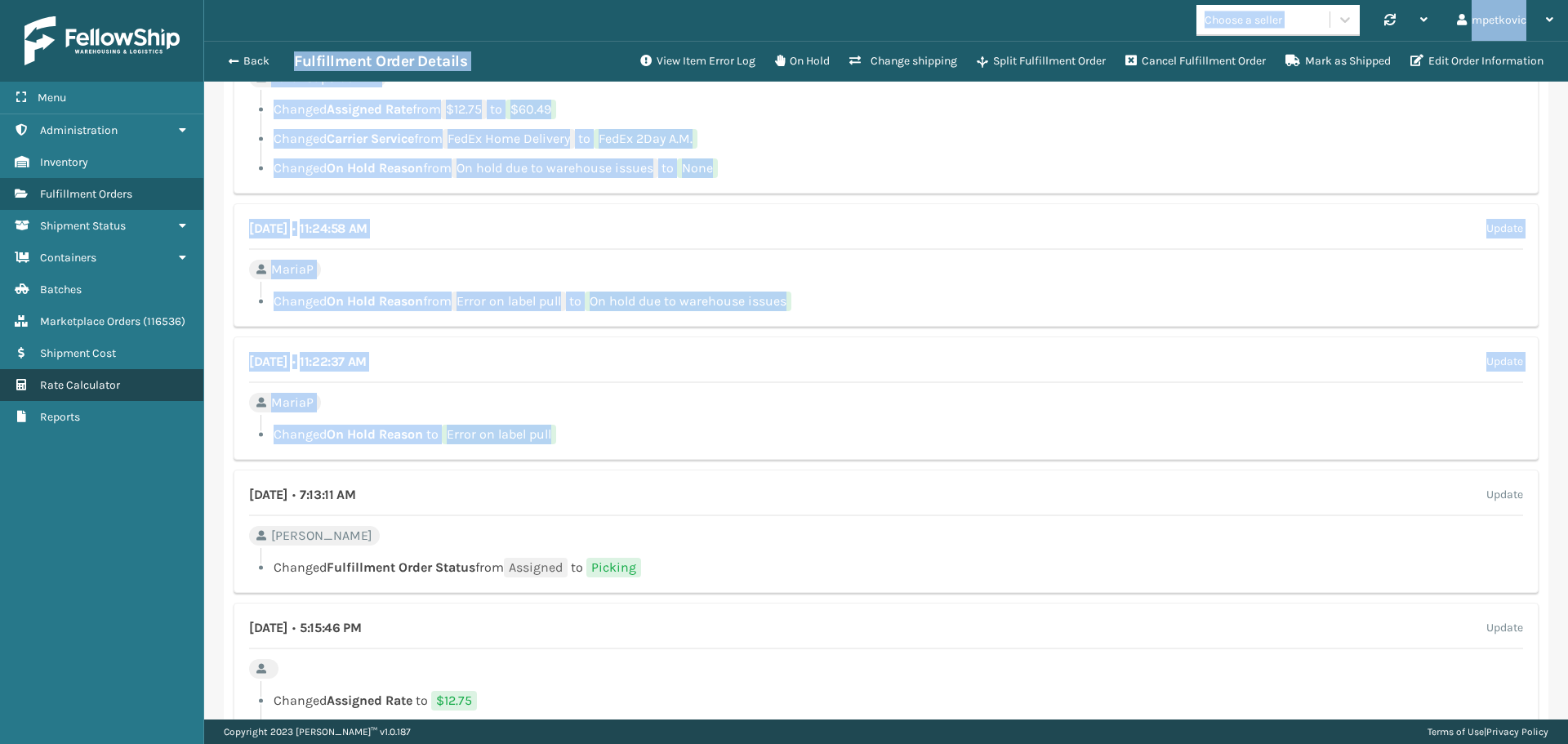
drag, startPoint x: 574, startPoint y: 435, endPoint x: 169, endPoint y: 399, distance: 406.6
click at [169, 0] on div "**********" at bounding box center [784, 0] width 1568 height 0
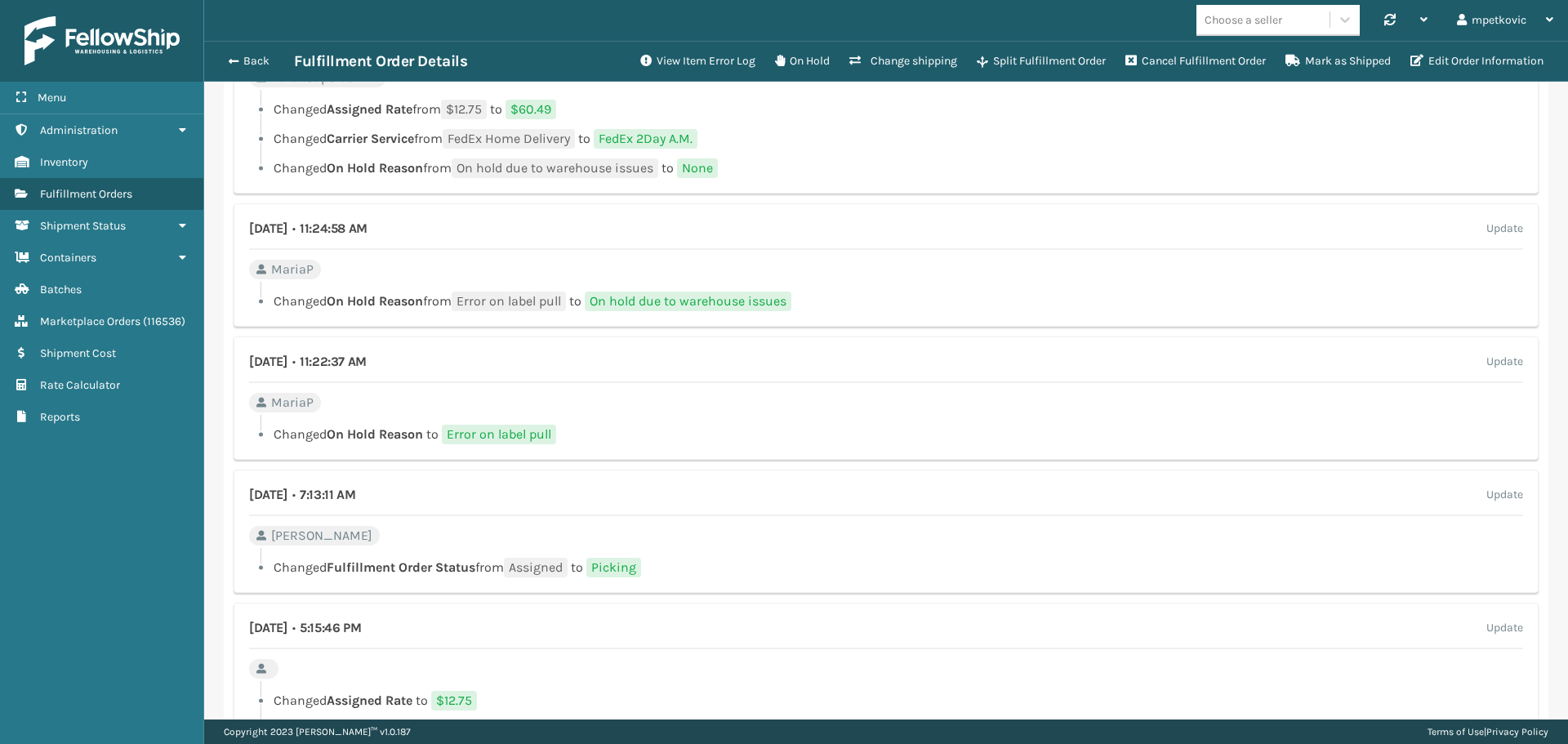
click at [1068, 436] on li "Changed On Hold Reason to Error on label pull" at bounding box center [886, 434] width 1274 height 20
click at [406, 401] on div "August 31st 2025 • 11:22:37 AM Update MariaP Changed On Hold Reason to Error on…" at bounding box center [886, 397] width 1305 height 123
click at [392, 404] on div "August 31st 2025 • 11:22:37 AM Update MariaP Changed On Hold Reason to Error on…" at bounding box center [886, 397] width 1305 height 123
click at [396, 397] on div "August 31st 2025 • 11:22:37 AM Update MariaP Changed On Hold Reason to Error on…" at bounding box center [886, 397] width 1305 height 123
click at [875, 223] on div "August 31st 2025 • 11:24:58 AM Update" at bounding box center [886, 233] width 1274 height 31
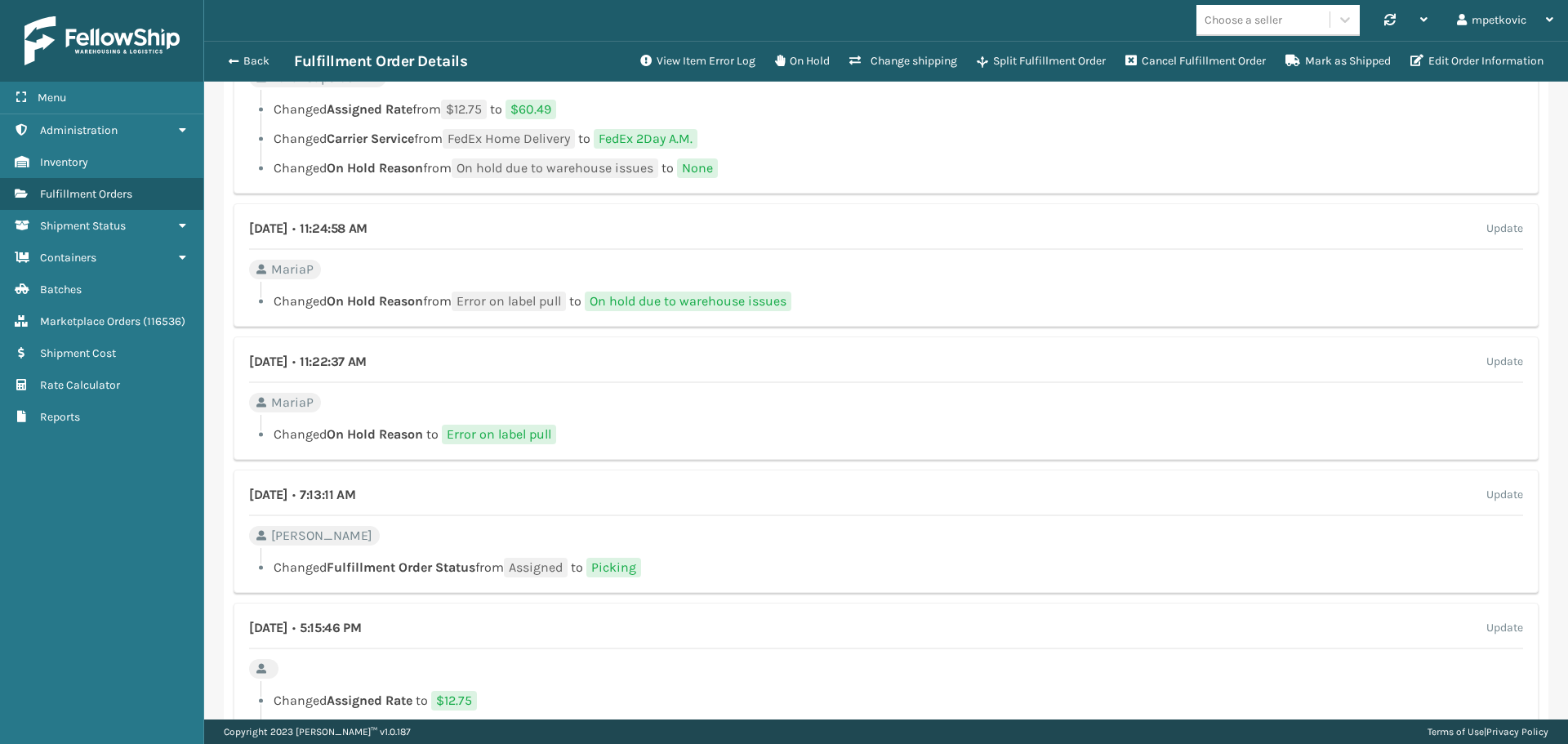
click at [885, 219] on div "August 31st 2025 • 11:24:58 AM Update" at bounding box center [886, 233] width 1274 height 31
click at [883, 219] on div "August 31st 2025 • 11:24:58 AM Update" at bounding box center [886, 233] width 1274 height 31
click at [896, 214] on div "August 31st 2025 • 11:24:58 AM Update MariaP Changed On Hold Reason from Error …" at bounding box center [886, 265] width 1305 height 123
click at [536, 391] on div "August 31st 2025 • 11:22:37 AM Update MariaP Changed On Hold Reason to Error on…" at bounding box center [886, 397] width 1305 height 123
drag, startPoint x: 387, startPoint y: 407, endPoint x: 281, endPoint y: 388, distance: 107.7
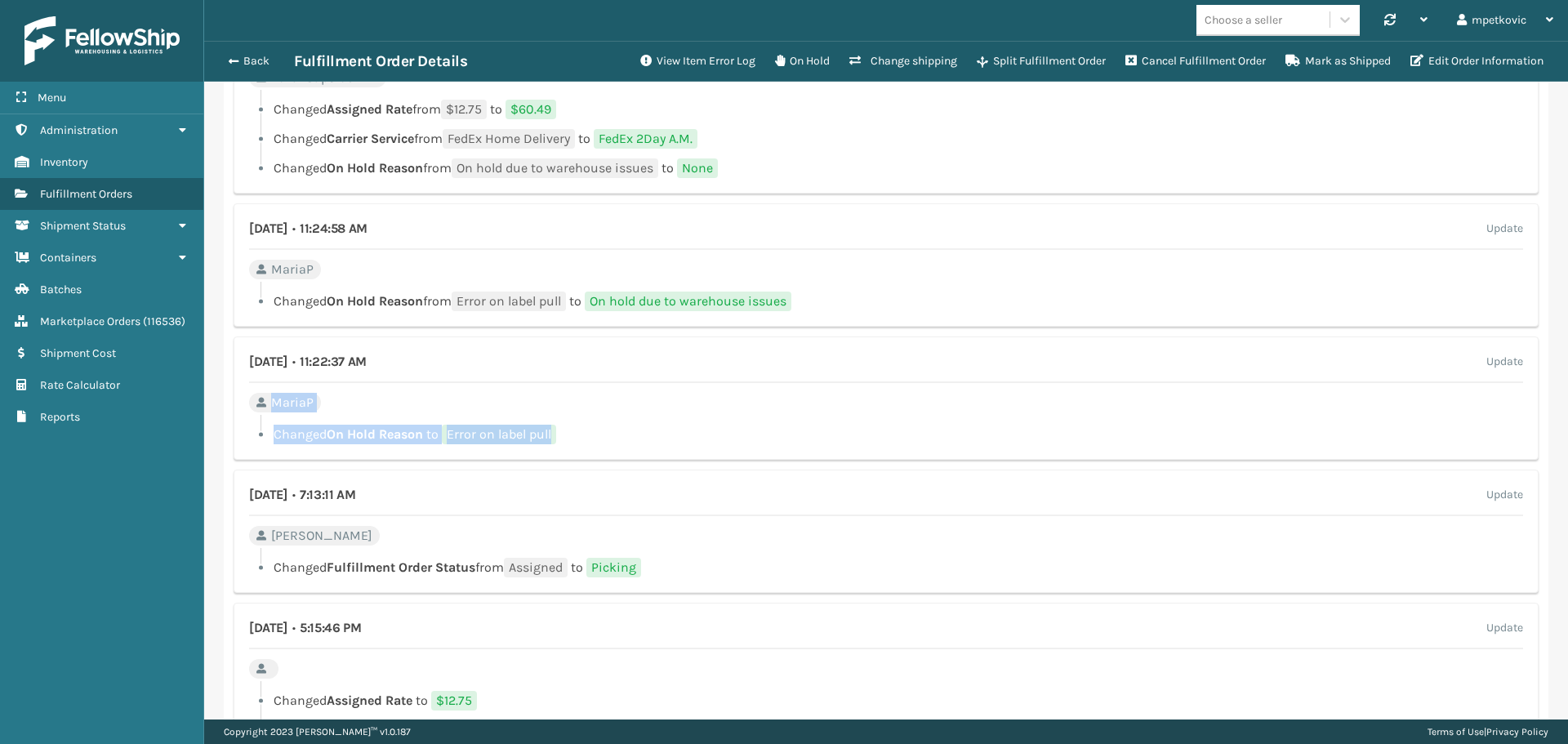
click at [281, 388] on div "August 31st 2025 • 11:22:37 AM Update MariaP Changed On Hold Reason to Error on…" at bounding box center [886, 397] width 1305 height 123
click at [304, 366] on h4 "August 31st 2025 • 11:22:37 AM" at bounding box center [308, 362] width 118 height 20
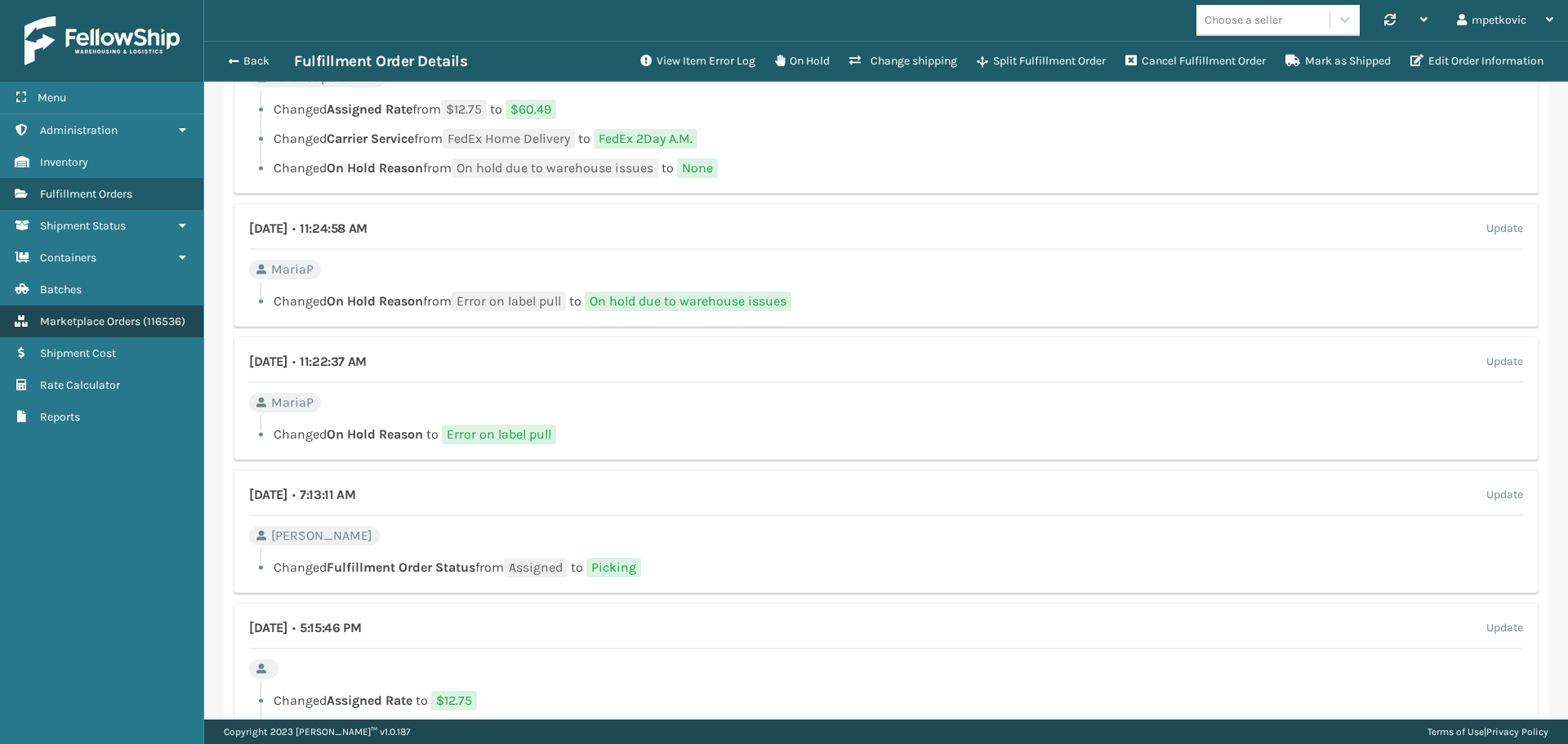
drag, startPoint x: 435, startPoint y: 370, endPoint x: 196, endPoint y: 314, distance: 245.5
click at [367, 359] on h4 "August 31st 2025 • 11:22:37 AM" at bounding box center [308, 362] width 118 height 20
drag, startPoint x: 426, startPoint y: 366, endPoint x: 301, endPoint y: 362, distance: 125.1
click at [301, 362] on h4 "August 31st 2025 • 11:22:37 AM" at bounding box center [308, 362] width 118 height 20
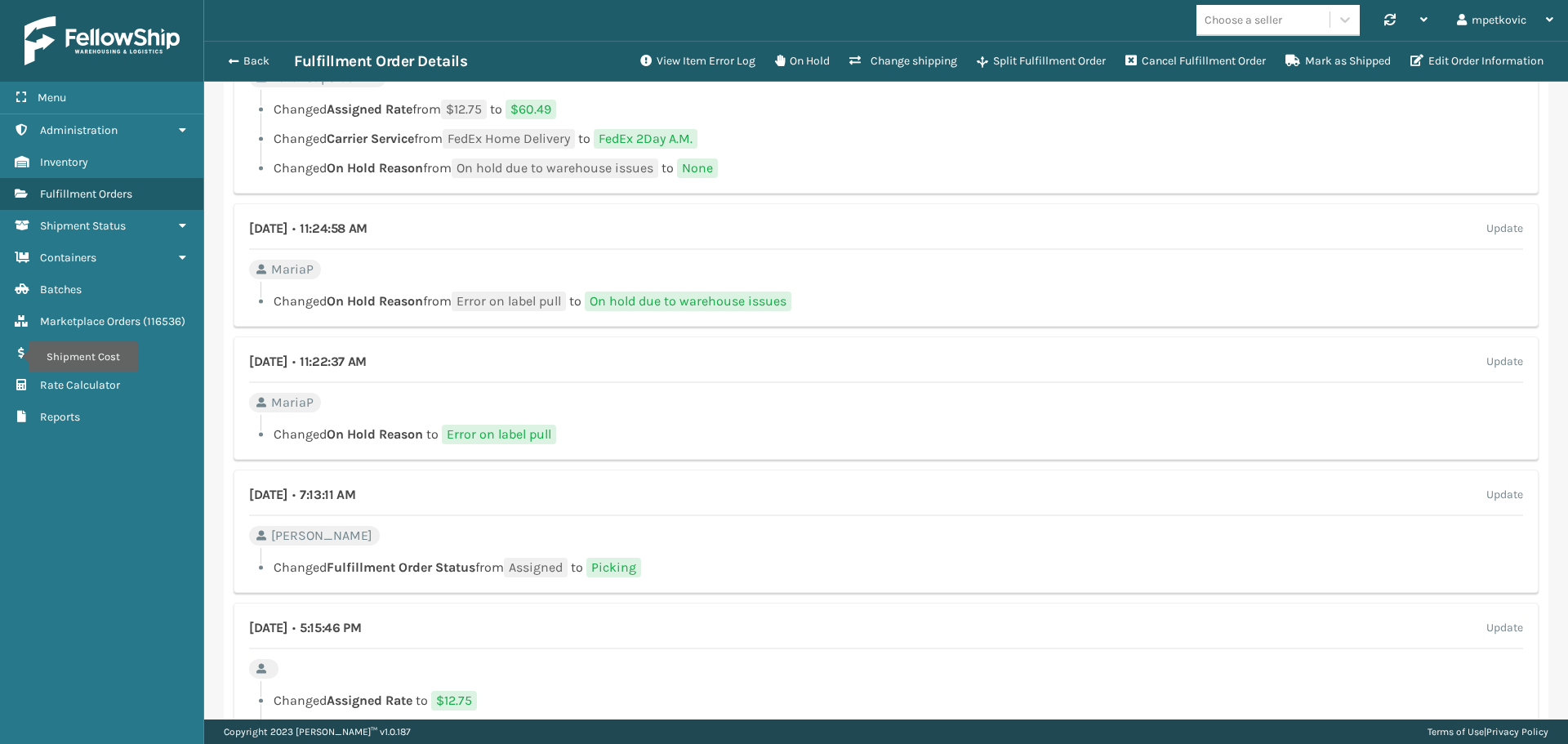
click at [367, 362] on h4 "August 31st 2025 • 11:22:37 AM" at bounding box center [308, 362] width 118 height 20
click at [345, 365] on h4 "August 31st 2025 • 11:22:37 AM" at bounding box center [308, 362] width 118 height 20
drag, startPoint x: 392, startPoint y: 362, endPoint x: 301, endPoint y: 365, distance: 91.0
click at [301, 365] on h4 "August 31st 2025 • 11:22:37 AM" at bounding box center [308, 362] width 118 height 20
click at [367, 362] on h4 "August 31st 2025 • 11:22:37 AM" at bounding box center [308, 362] width 118 height 20
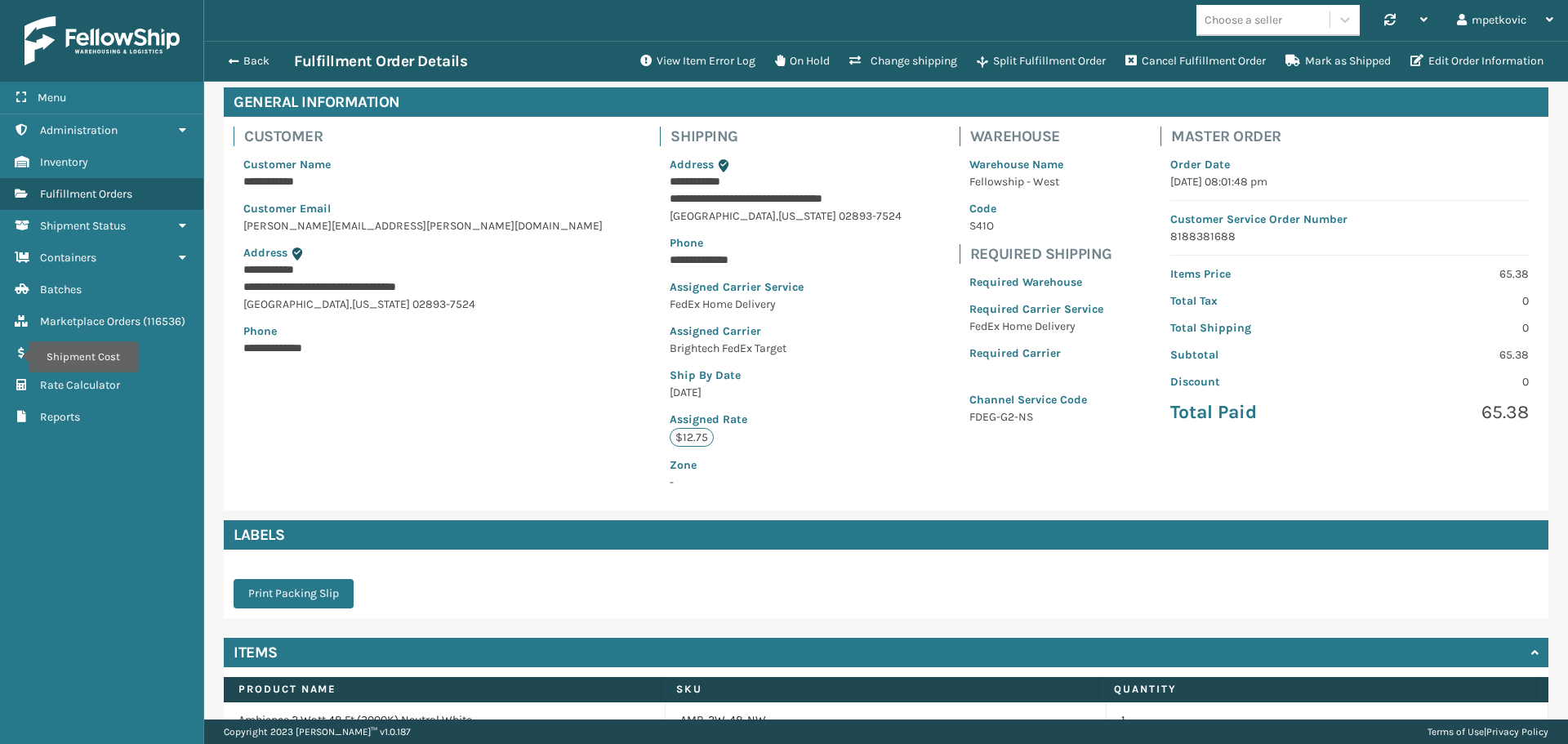
scroll to position [0, 0]
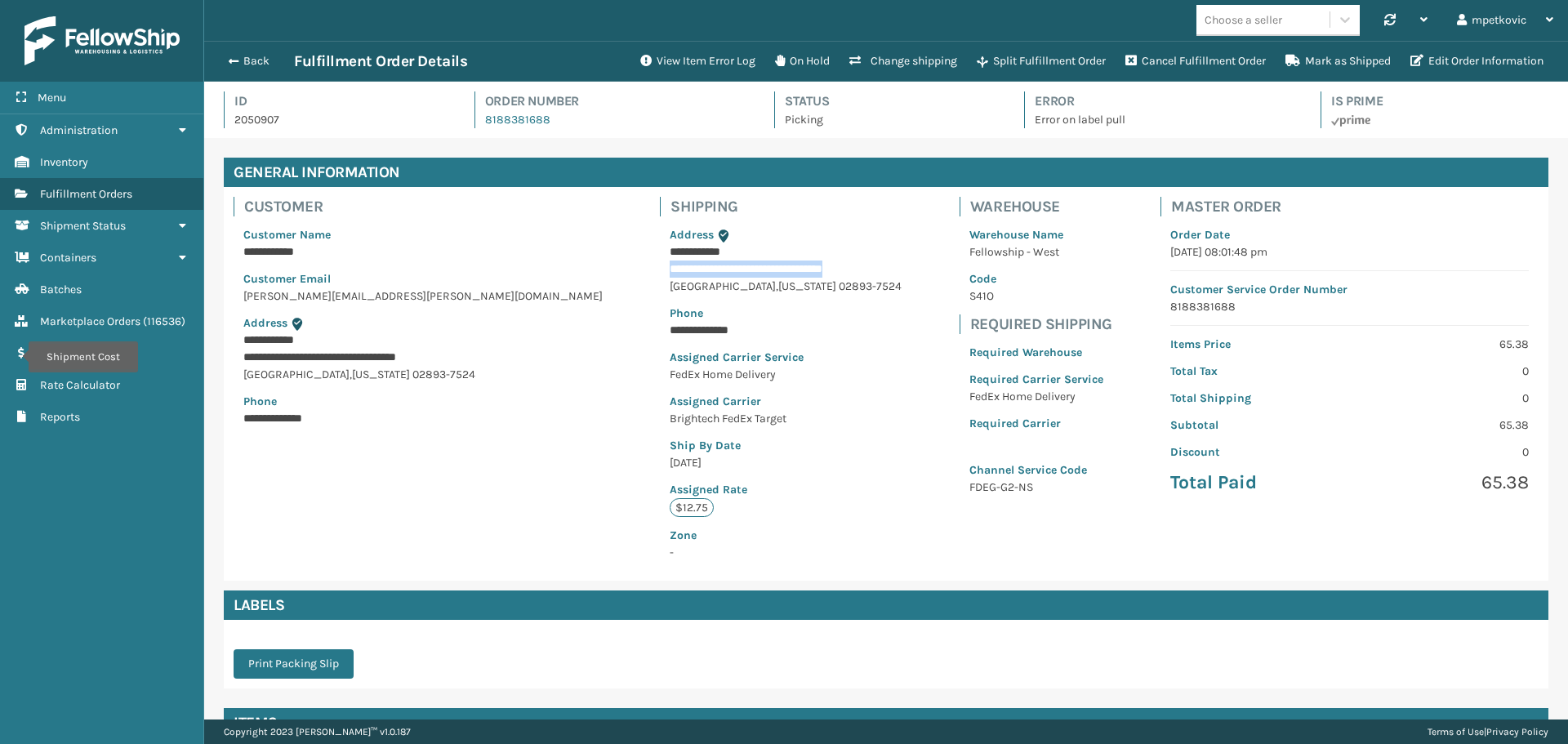
drag, startPoint x: 795, startPoint y: 271, endPoint x: 577, endPoint y: 268, distance: 218.0
click at [660, 268] on div "**********" at bounding box center [786, 393] width 252 height 354
drag, startPoint x: 519, startPoint y: 268, endPoint x: 39, endPoint y: 372, distance: 491.1
click at [518, 268] on div "**********" at bounding box center [886, 383] width 1325 height 393
drag, startPoint x: 616, startPoint y: 267, endPoint x: 798, endPoint y: 269, distance: 182.0
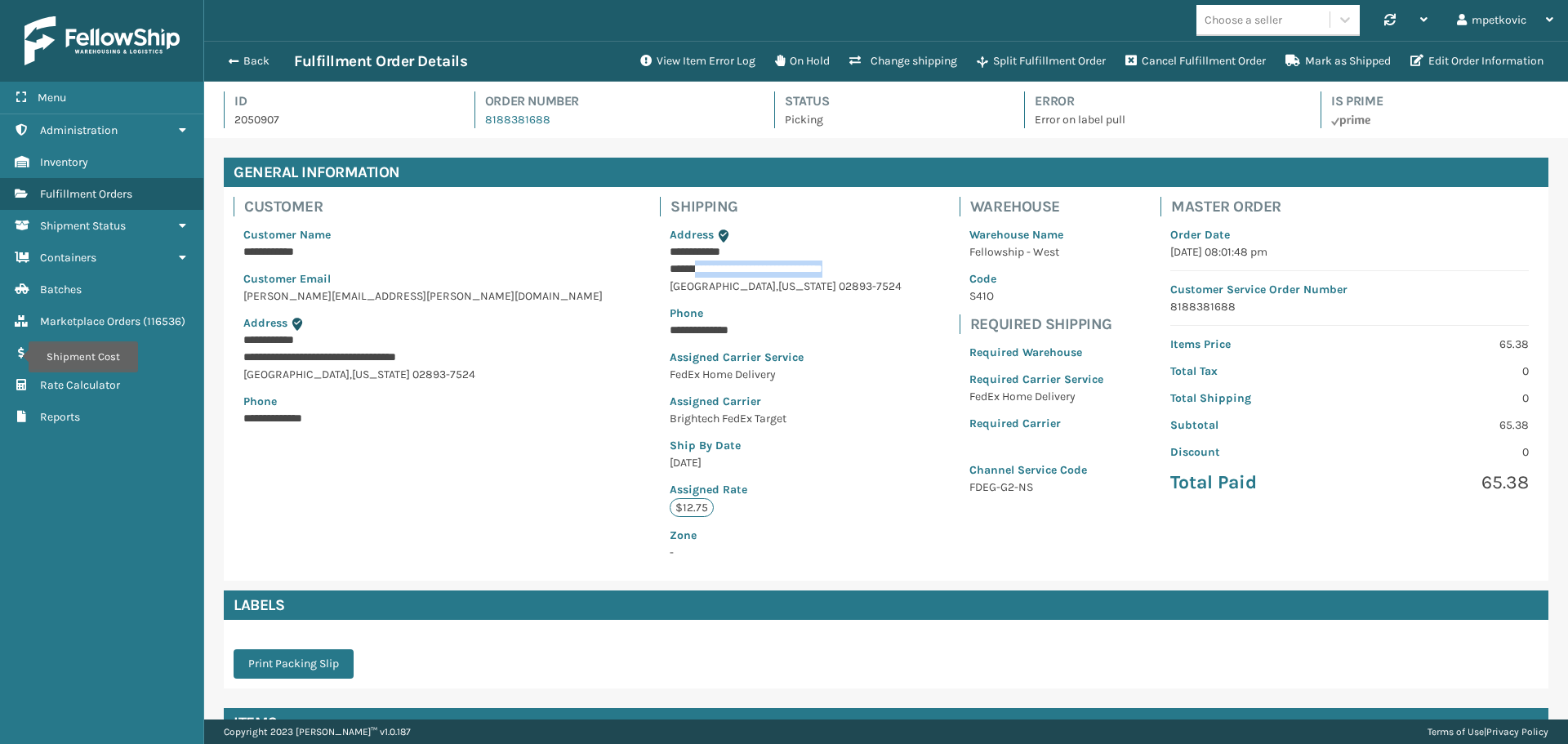
click at [798, 269] on p "**********" at bounding box center [780, 269] width 221 height 17
click at [670, 262] on p "**********" at bounding box center [780, 269] width 221 height 17
drag, startPoint x: 592, startPoint y: 268, endPoint x: 603, endPoint y: 268, distance: 11.0
click at [670, 268] on p "**********" at bounding box center [780, 269] width 221 height 17
click at [165, 126] on link "Shipment Cost Administration" at bounding box center [102, 130] width 204 height 31
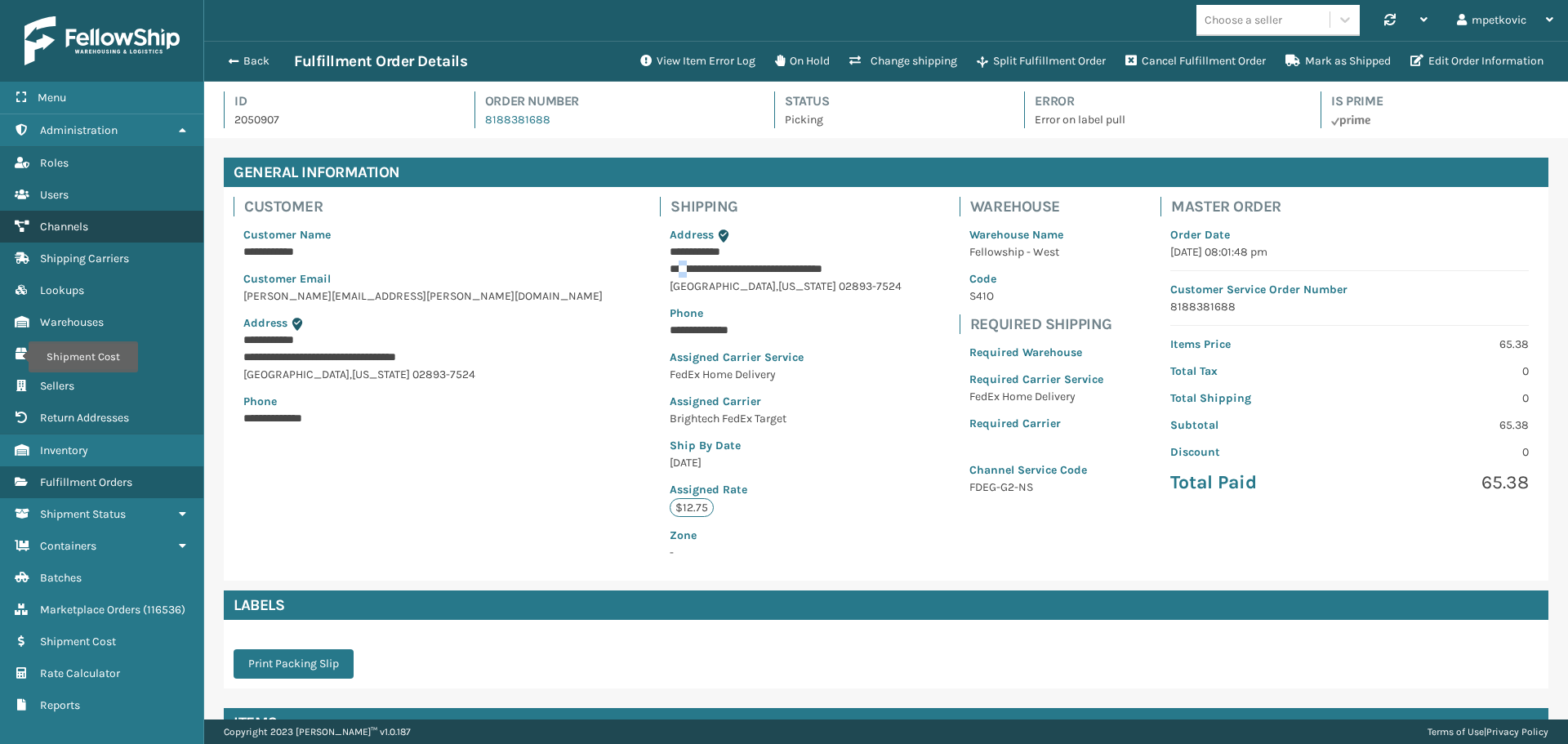
click at [85, 223] on span "Channels" at bounding box center [64, 226] width 48 height 14
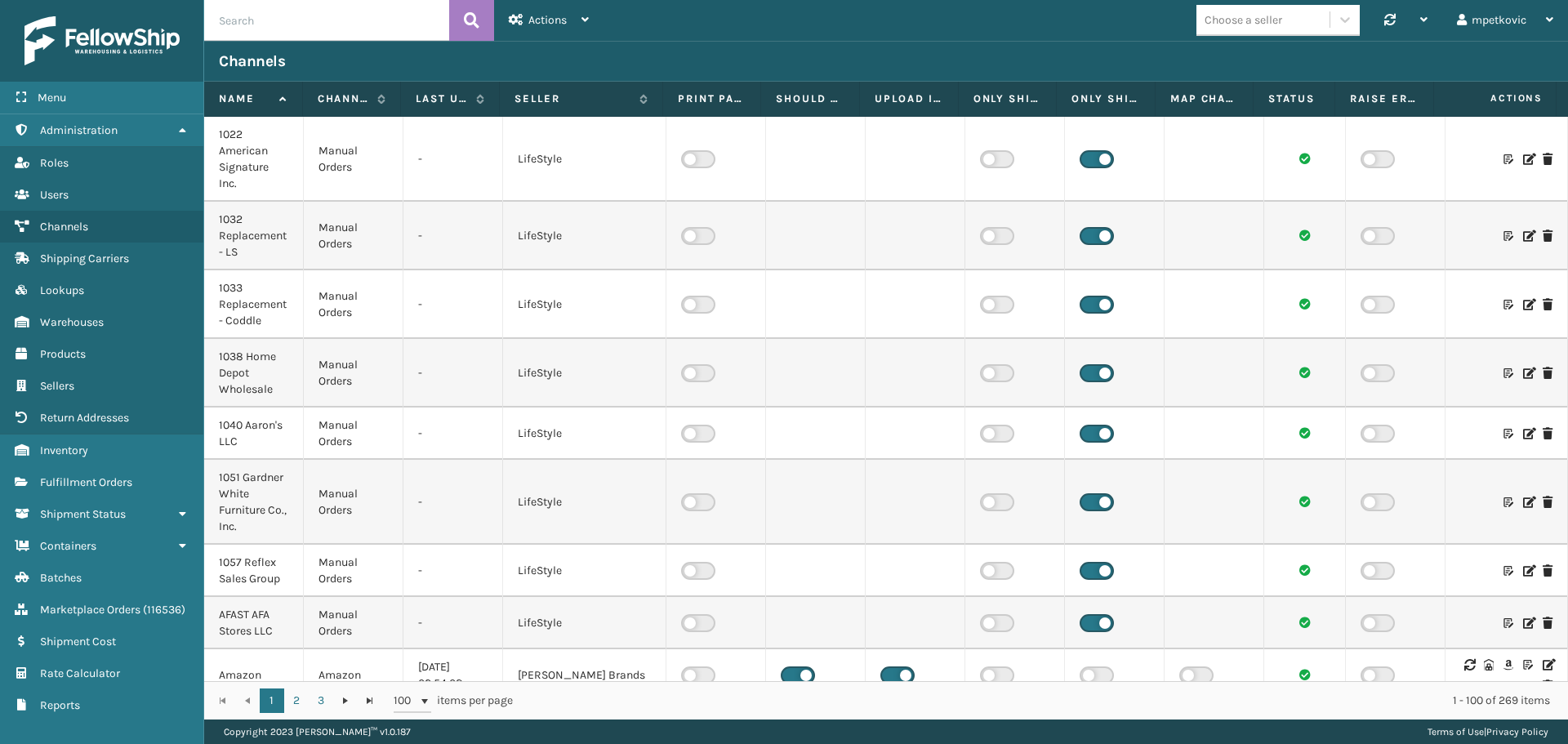
click at [397, 22] on input "text" at bounding box center [327, 20] width 245 height 41
type input "amazon"
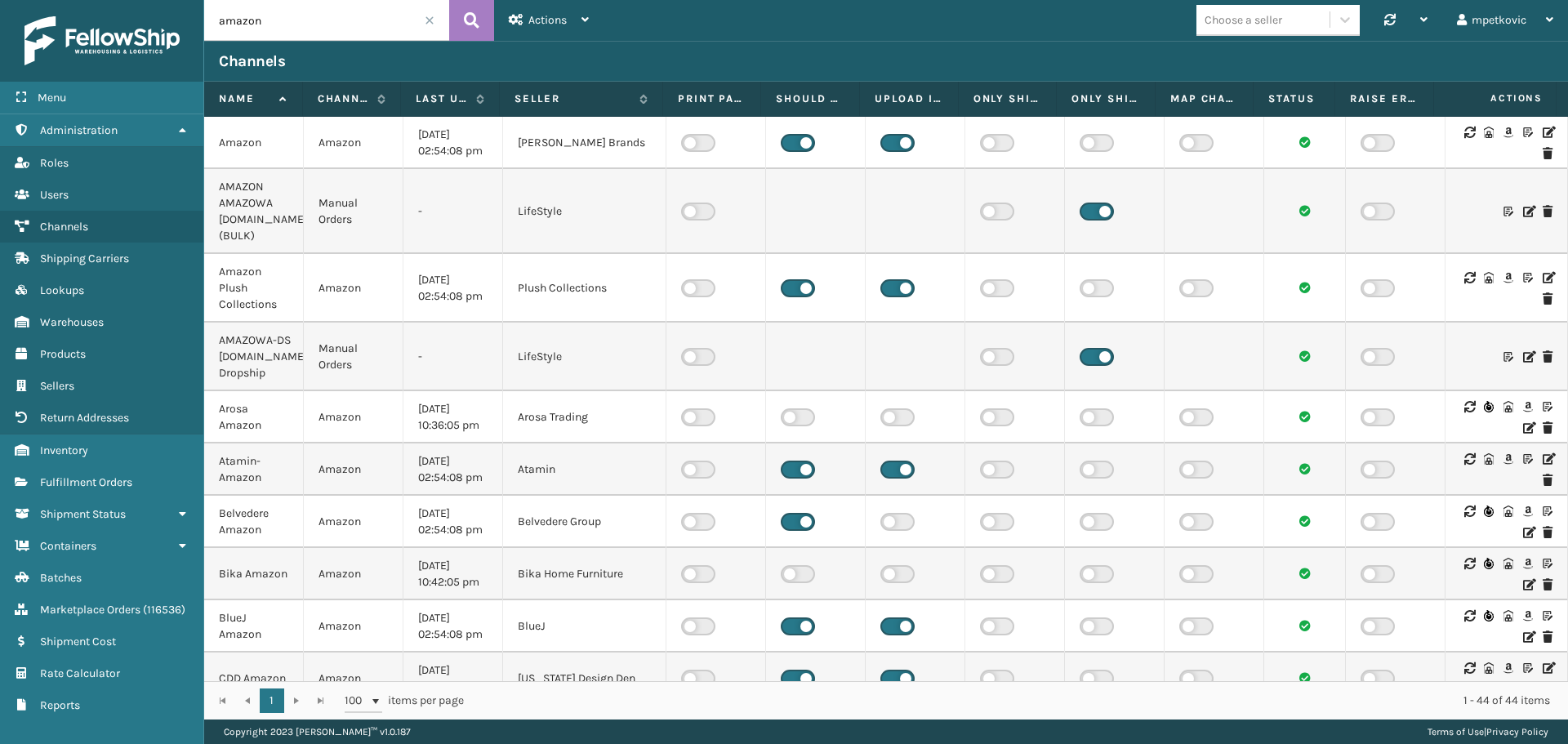
click at [1542, 127] on icon at bounding box center [1547, 132] width 10 height 12
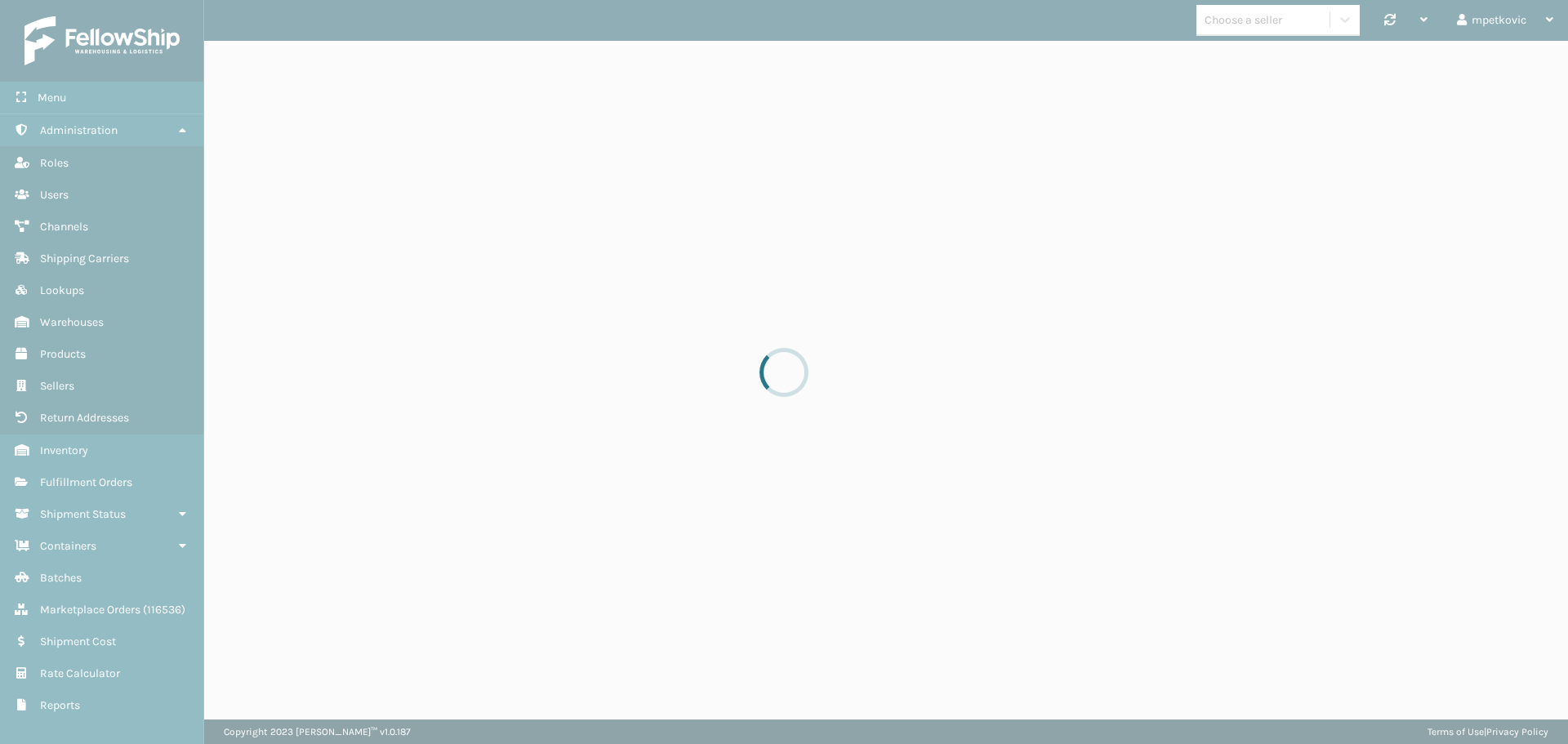
select select "pm"
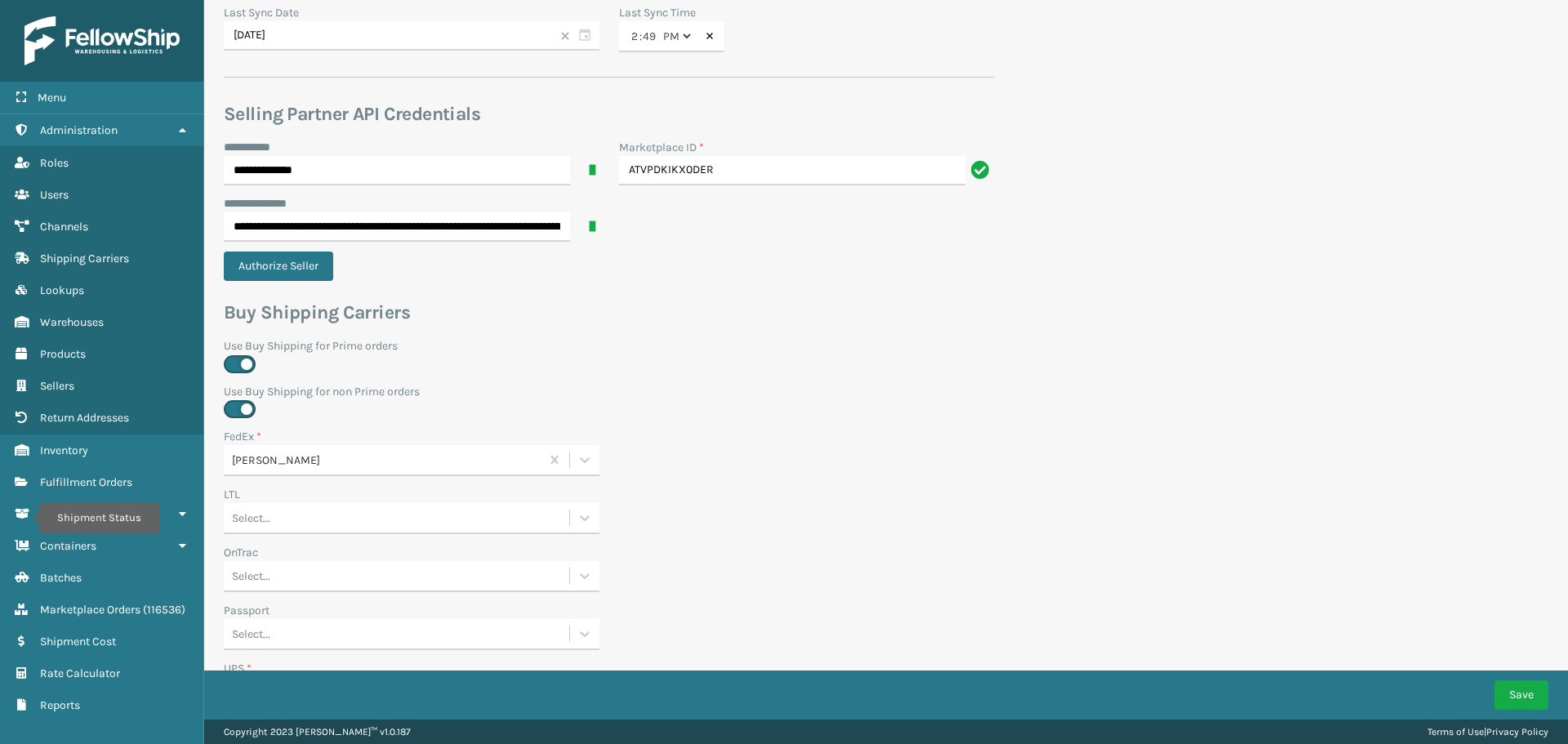
scroll to position [166, 0]
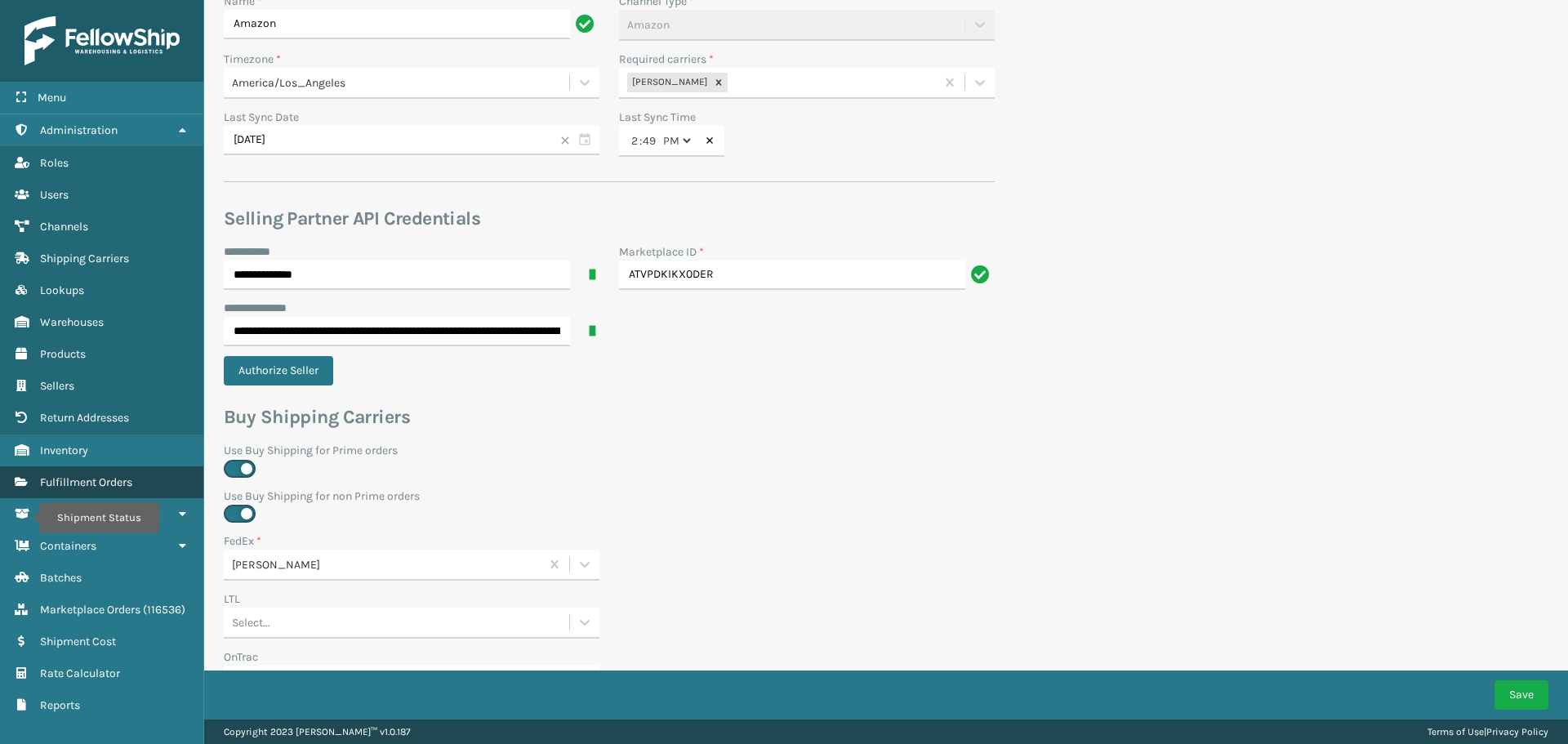
click at [113, 488] on span "Fulfillment Orders" at bounding box center [85, 482] width 92 height 14
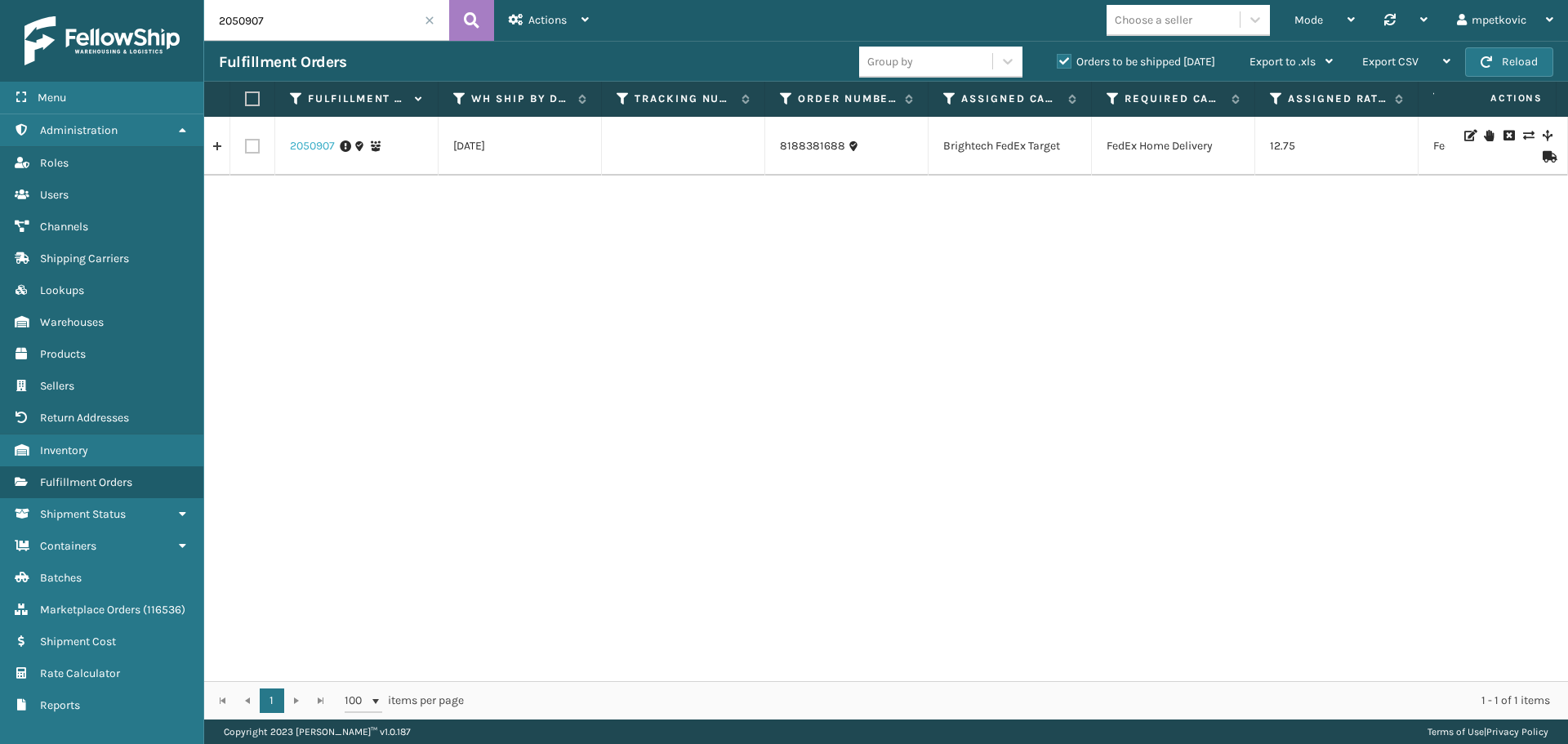
click at [319, 143] on link "2050907" at bounding box center [312, 146] width 45 height 17
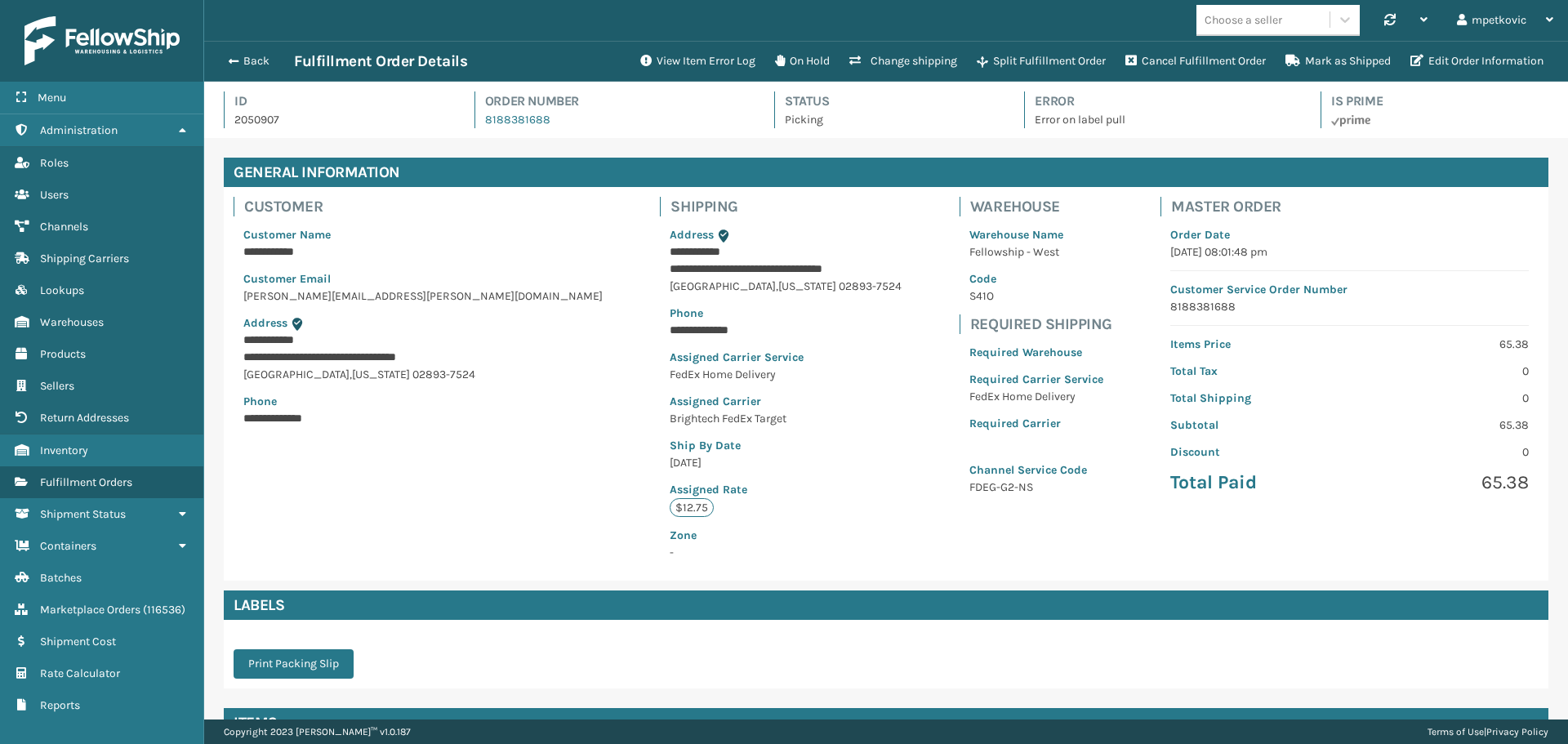
scroll to position [39, 1364]
click at [753, 191] on div "**********" at bounding box center [785, 383] width 271 height 393
click at [497, 246] on div "**********" at bounding box center [886, 383] width 1325 height 393
click at [736, 217] on div "**********" at bounding box center [786, 393] width 252 height 354
click at [546, 463] on div "**********" at bounding box center [886, 383] width 1325 height 393
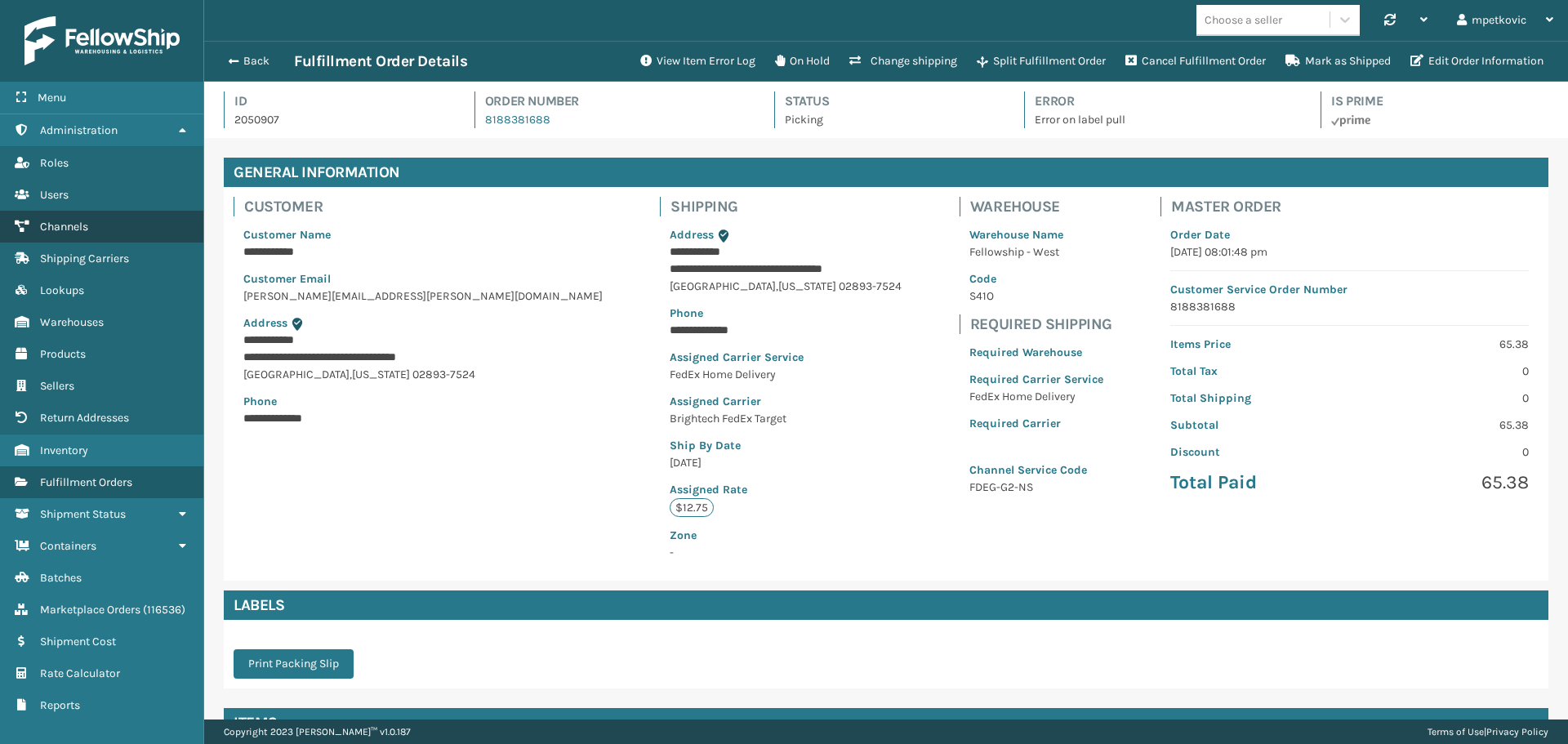
click at [65, 227] on span "Channels" at bounding box center [64, 226] width 48 height 14
